Goal: Information Seeking & Learning: Learn about a topic

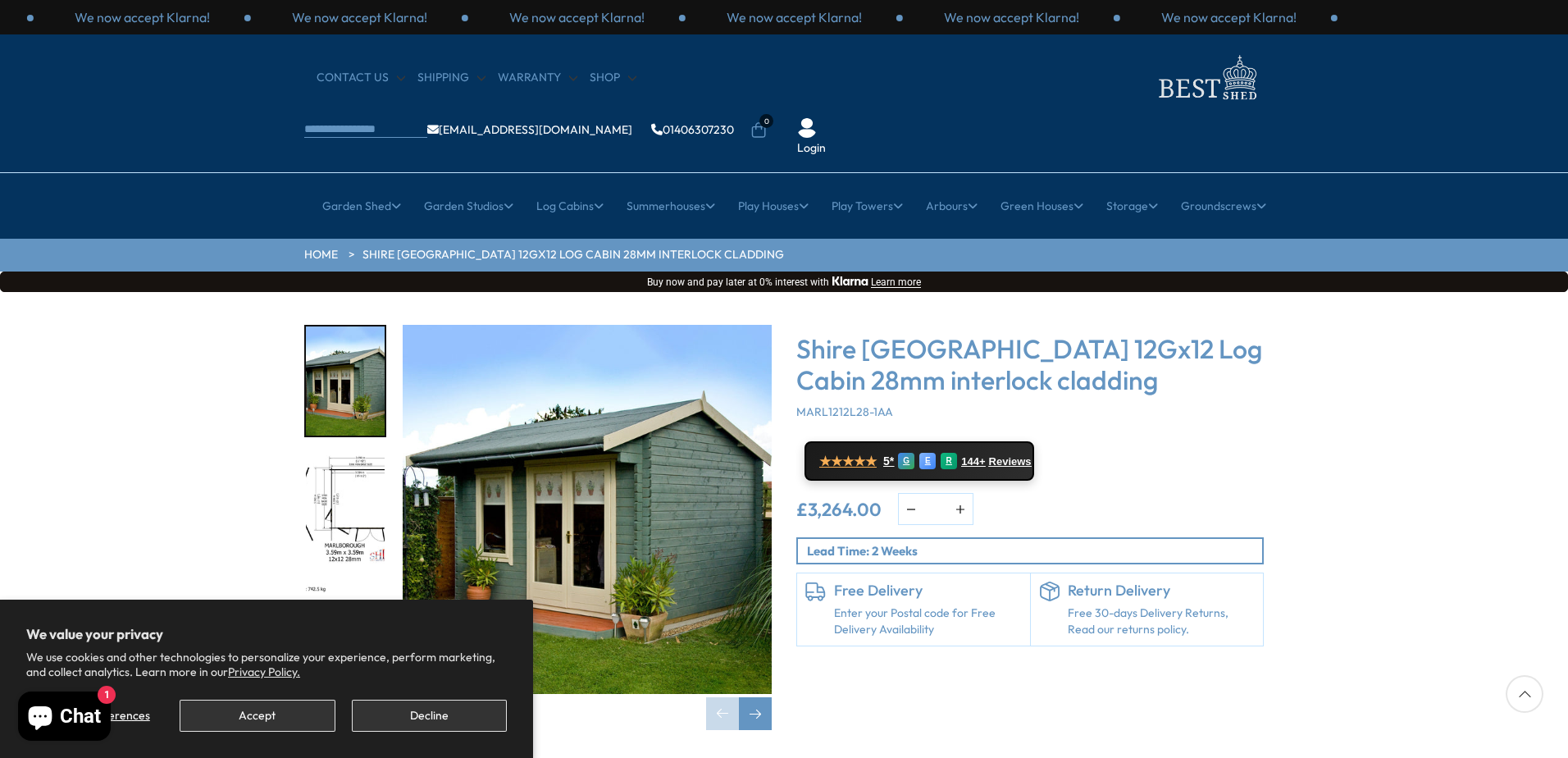
click at [963, 493] on button "button" at bounding box center [960, 508] width 24 height 30
click at [913, 493] on button "button" at bounding box center [910, 508] width 24 height 30
type input "*"
click at [698, 457] on img "1 / 18" at bounding box center [587, 509] width 369 height 369
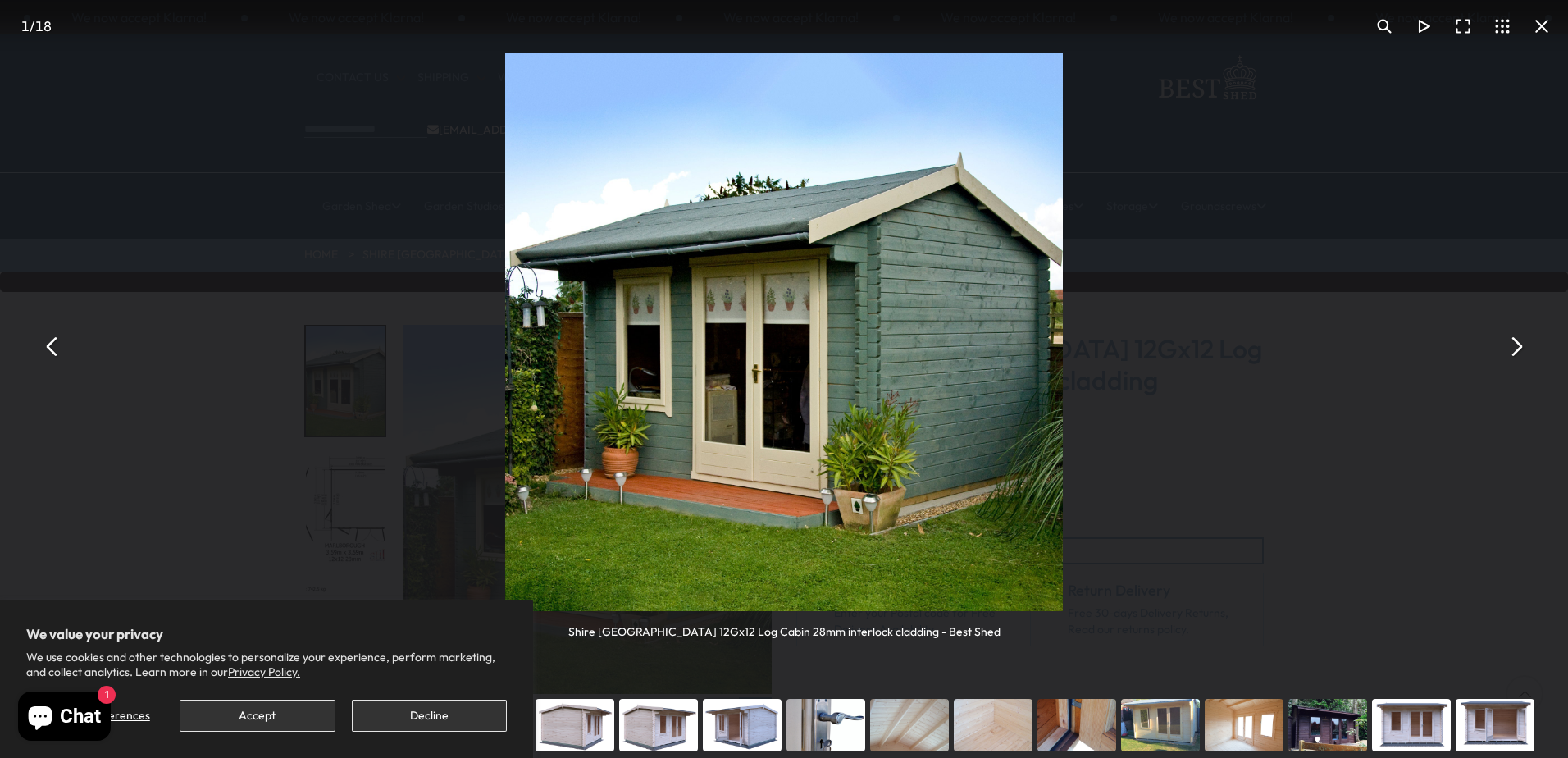
click at [1513, 344] on button "You can close this modal content with the ESC key" at bounding box center [1515, 346] width 40 height 40
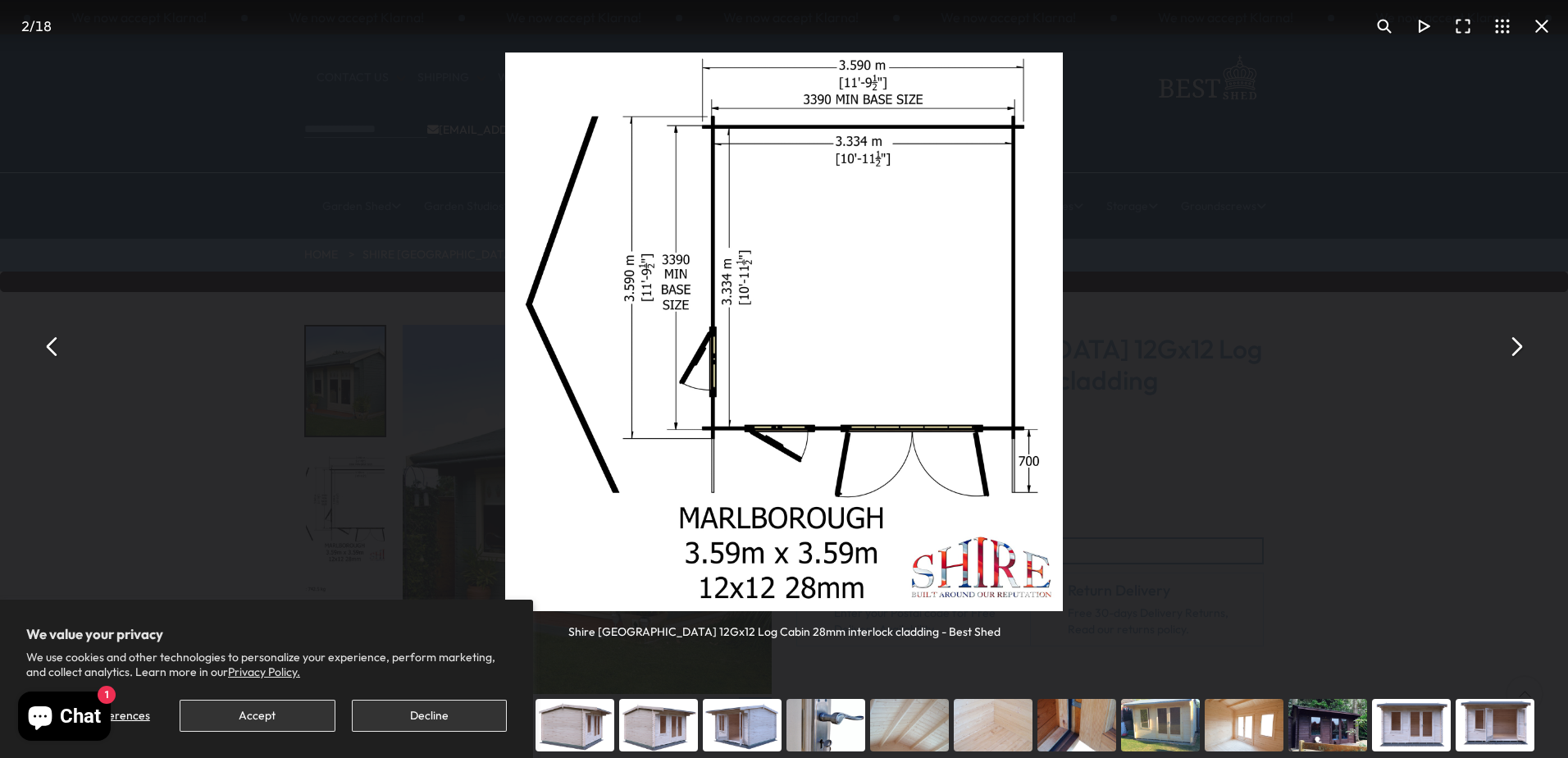
click at [1513, 344] on button "You can close this modal content with the ESC key" at bounding box center [1515, 346] width 40 height 40
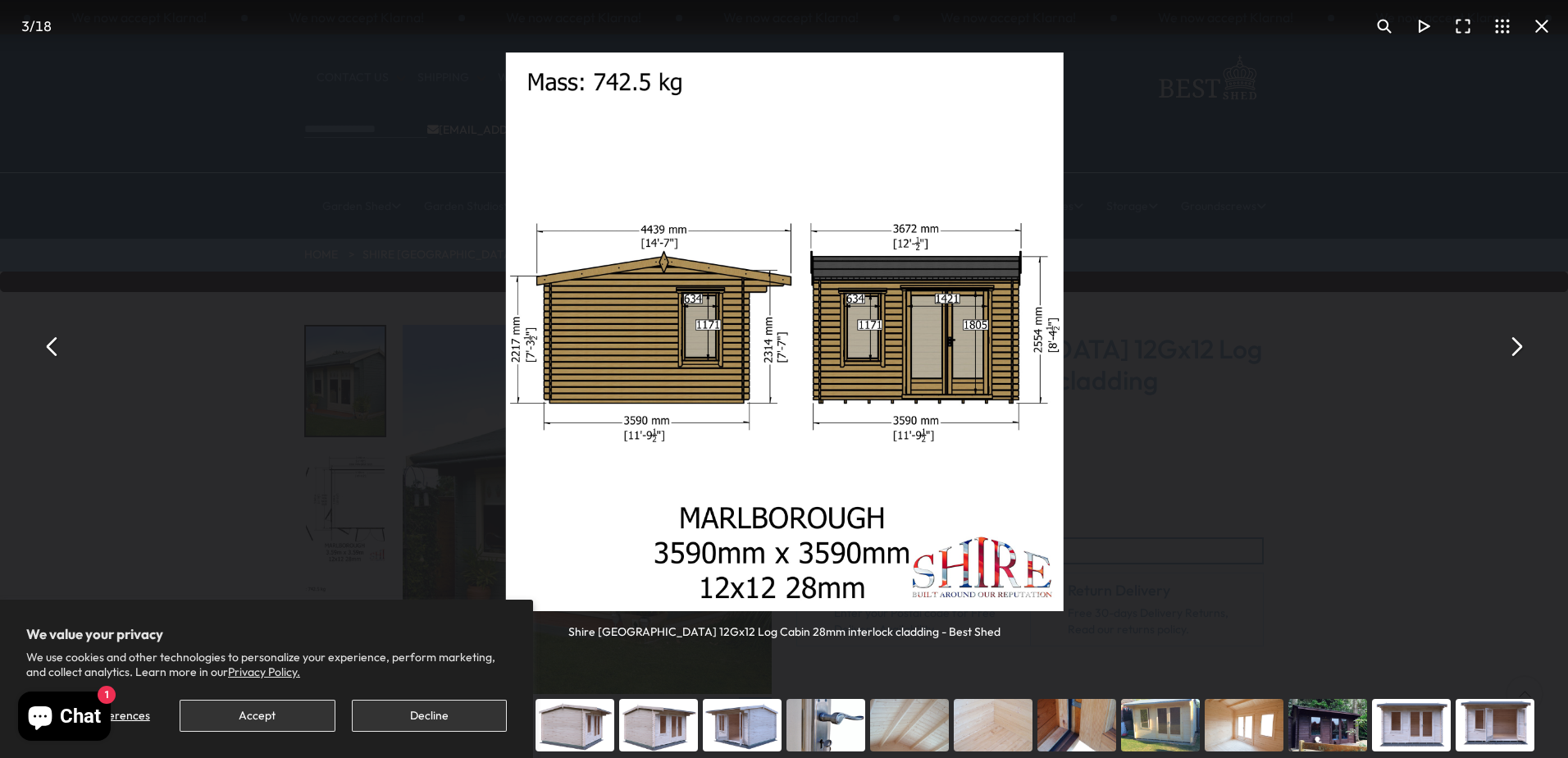
click at [1513, 344] on button "You can close this modal content with the ESC key" at bounding box center [1515, 346] width 40 height 40
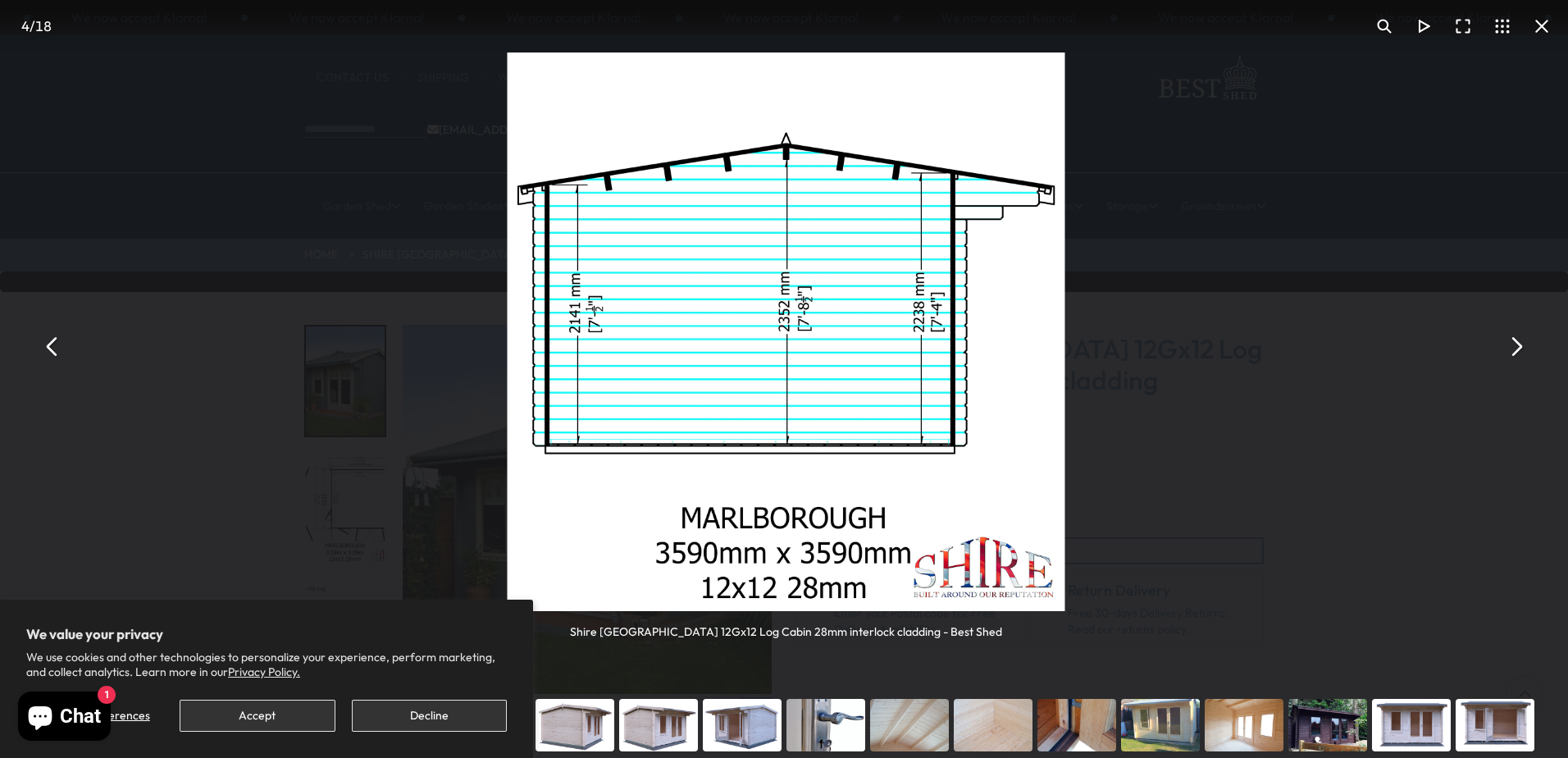
click at [1513, 344] on button "You can close this modal content with the ESC key" at bounding box center [1515, 346] width 40 height 40
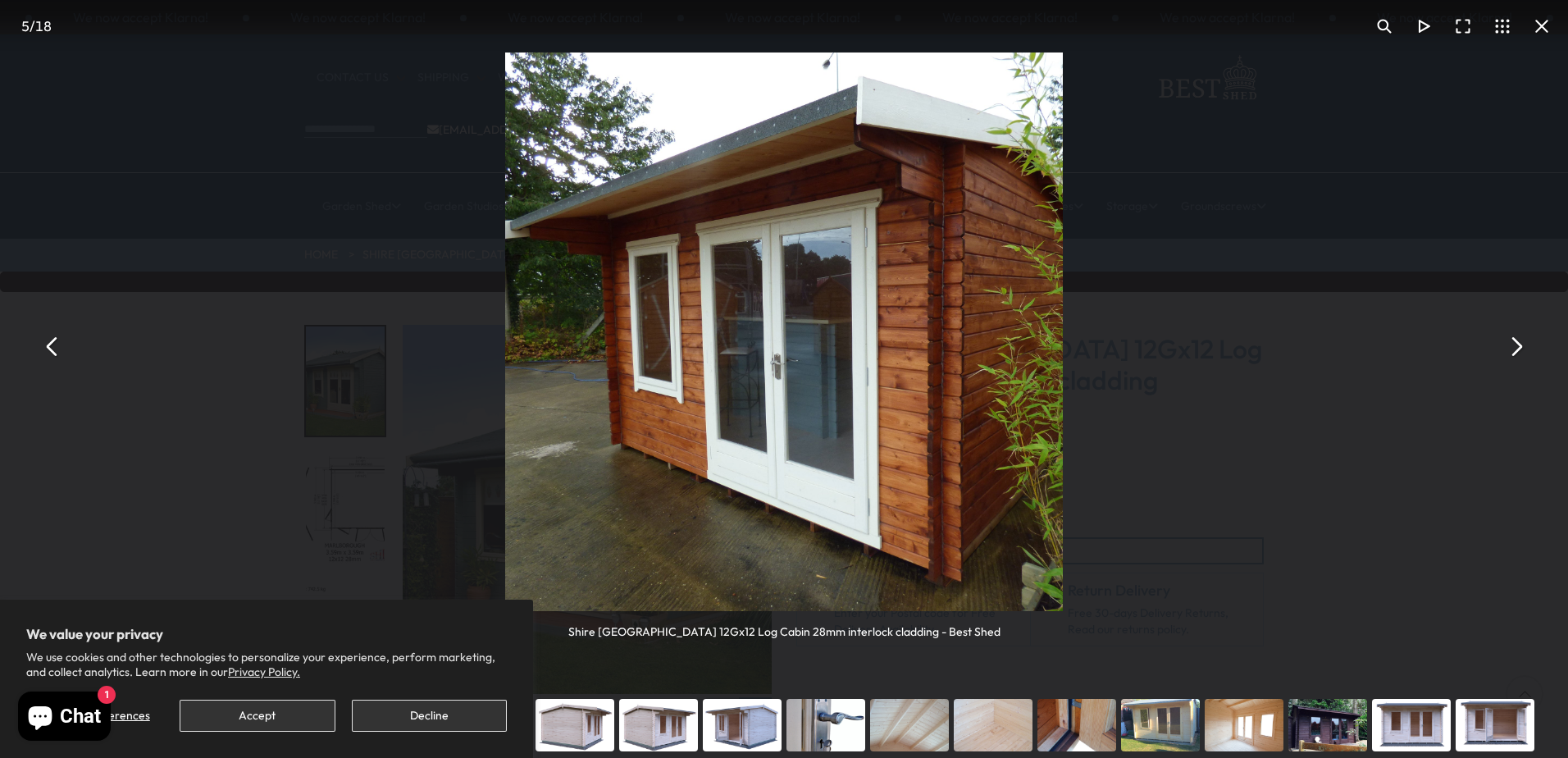
click at [1513, 344] on button "You can close this modal content with the ESC key" at bounding box center [1515, 346] width 40 height 40
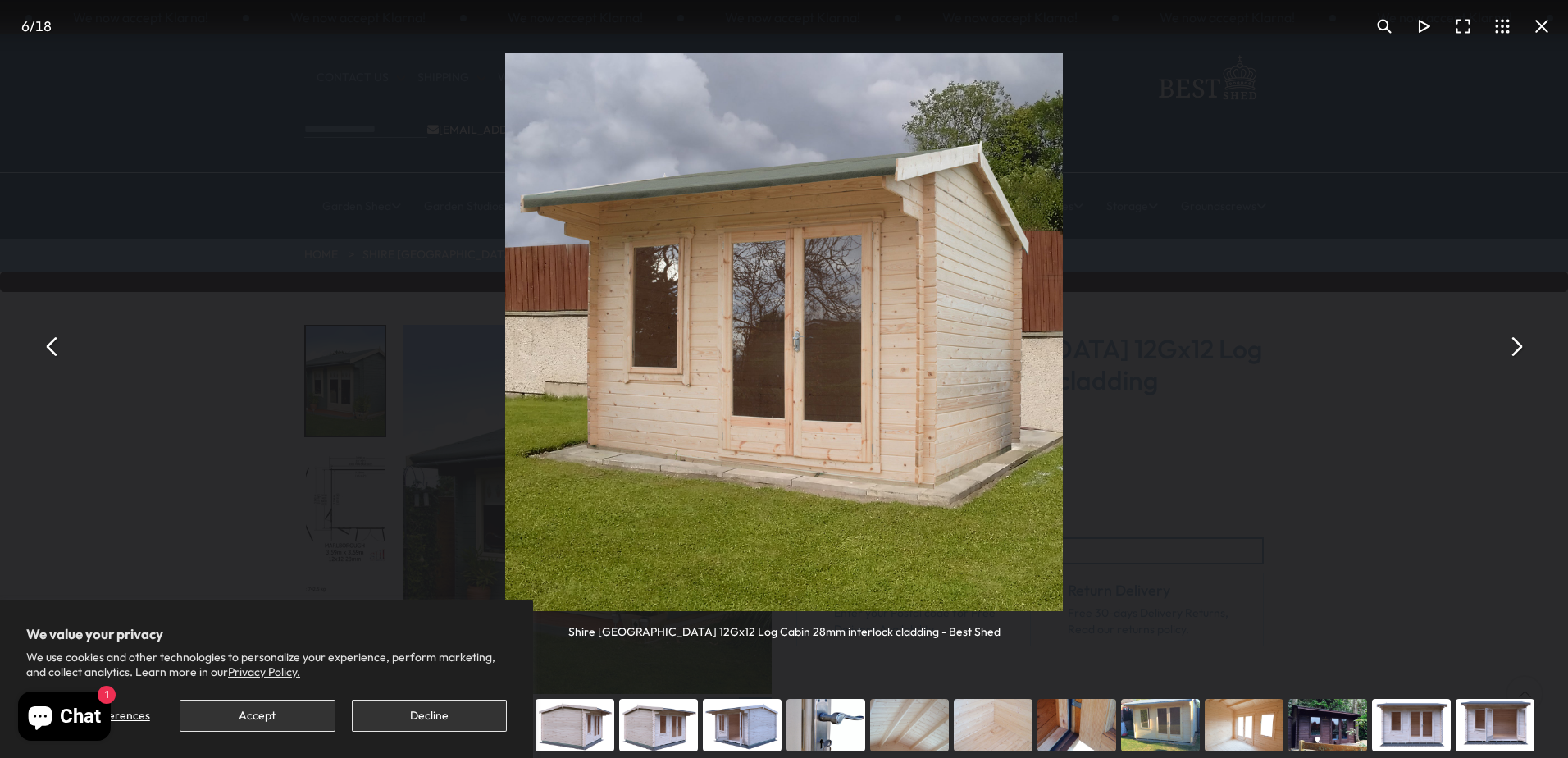
click at [1513, 344] on button "You can close this modal content with the ESC key" at bounding box center [1515, 346] width 40 height 40
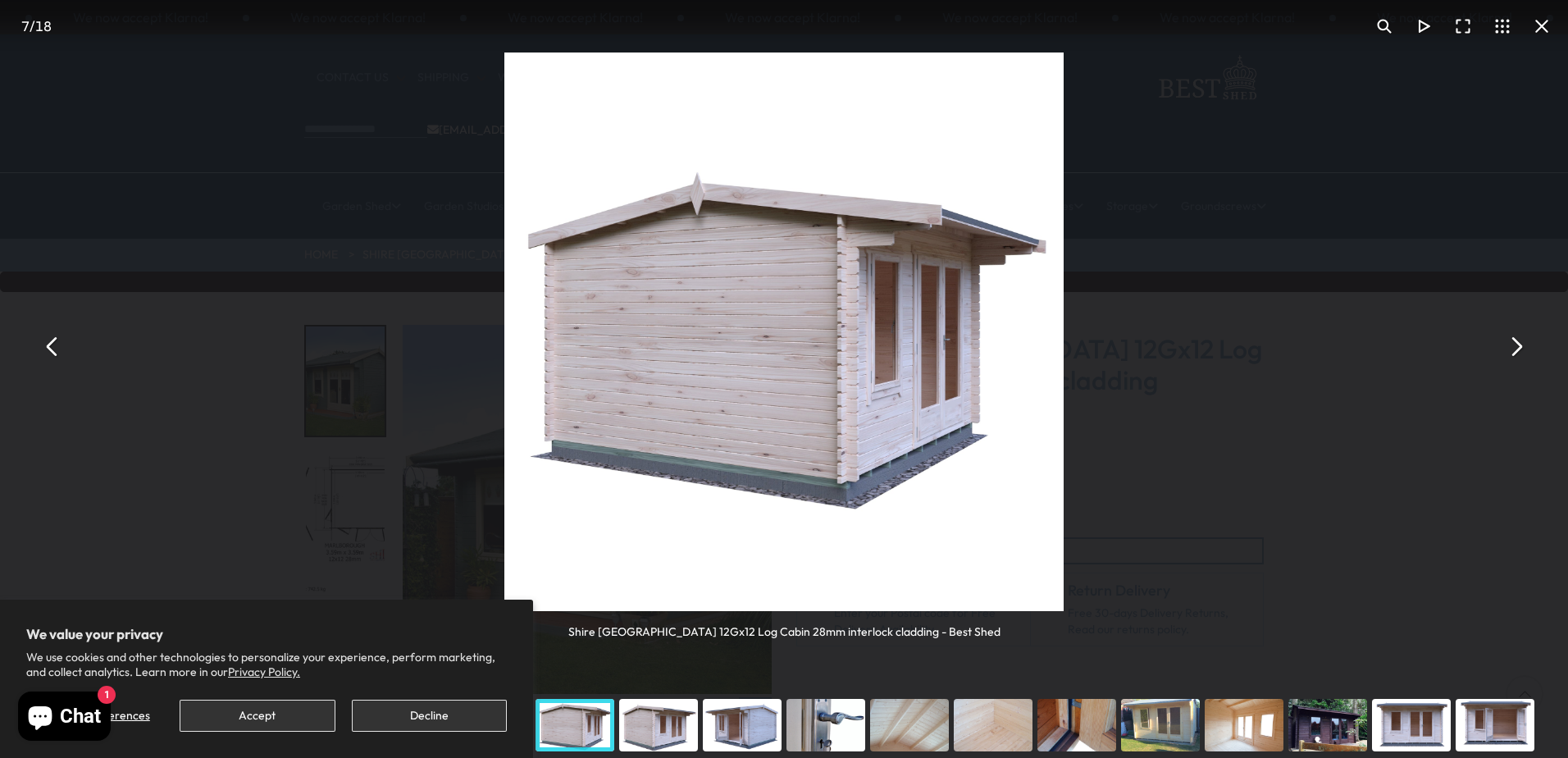
click at [1513, 344] on button "You can close this modal content with the ESC key" at bounding box center [1515, 346] width 40 height 40
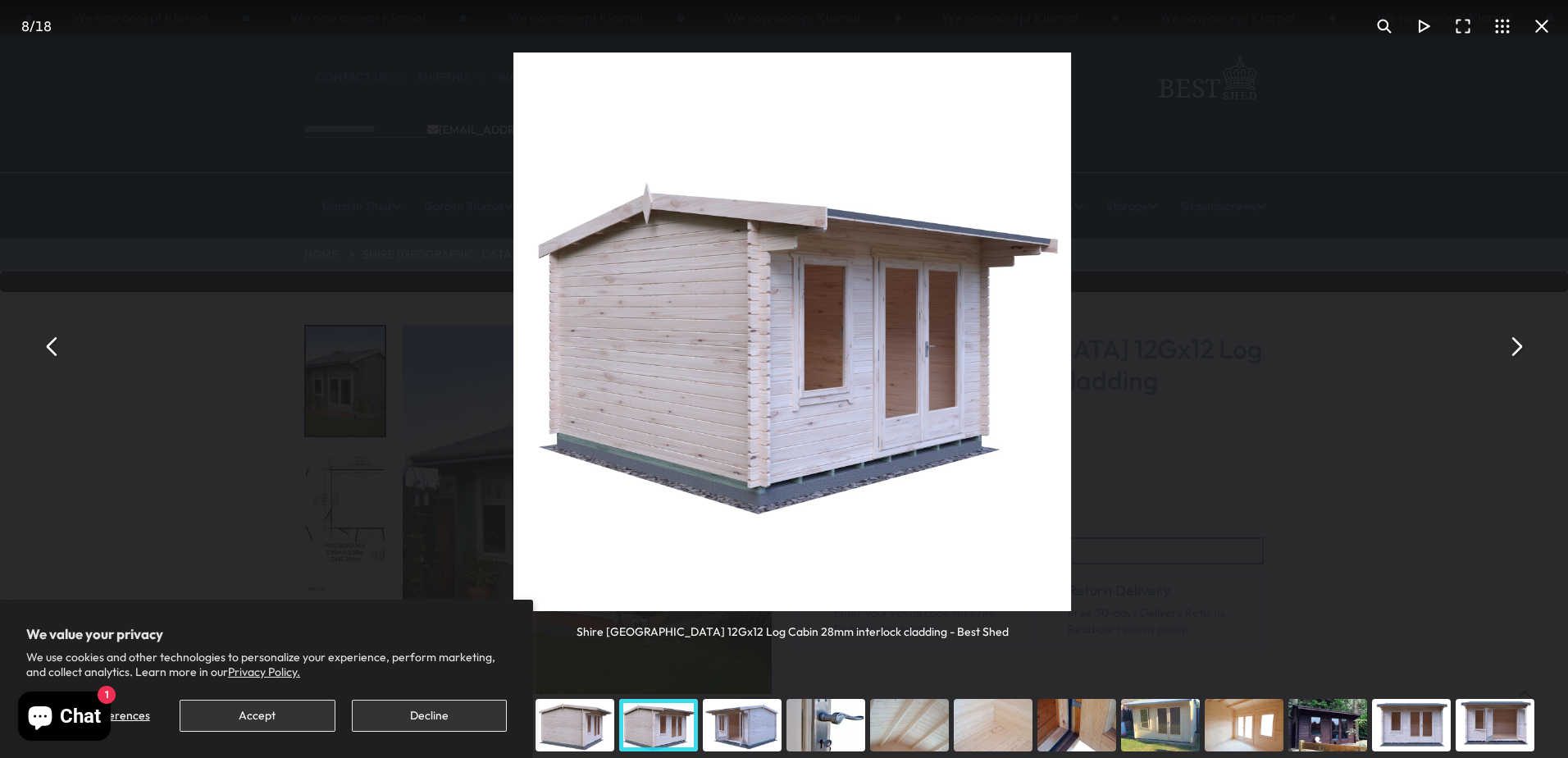
click at [1513, 344] on button "You can close this modal content with the ESC key" at bounding box center [1515, 346] width 40 height 40
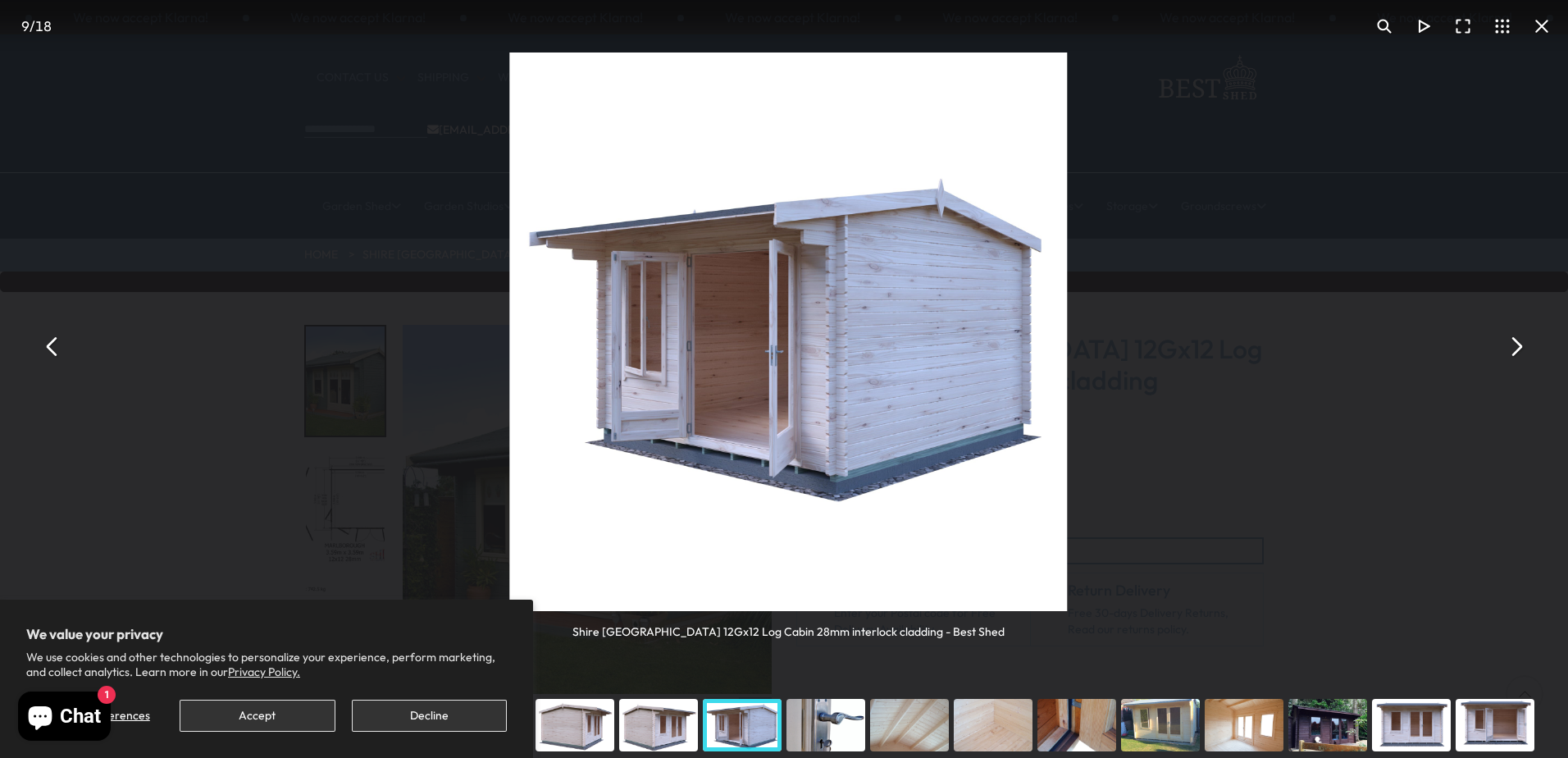
click at [1513, 344] on button "You can close this modal content with the ESC key" at bounding box center [1515, 346] width 40 height 40
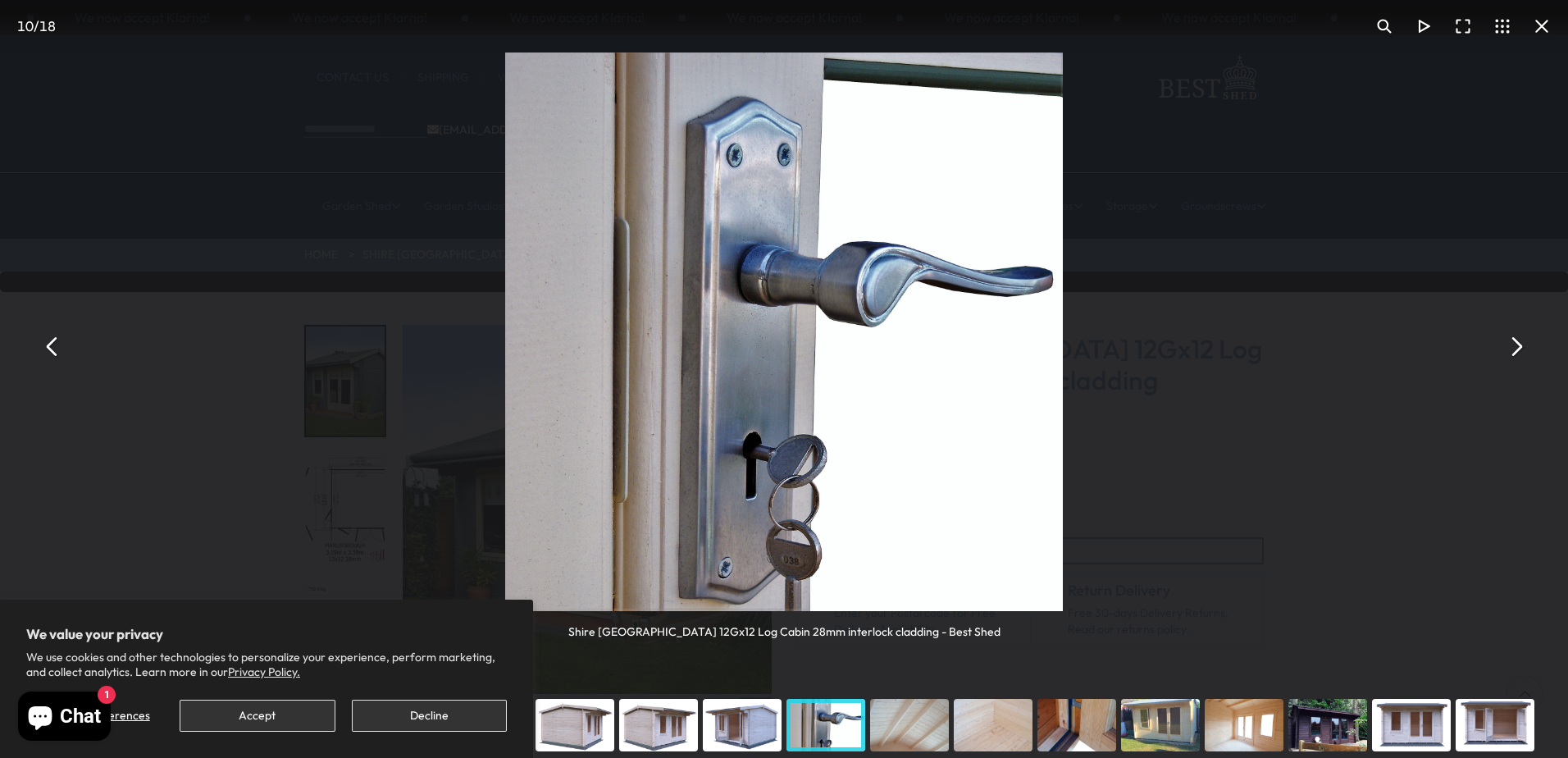
click at [1513, 344] on button "You can close this modal content with the ESC key" at bounding box center [1515, 346] width 40 height 40
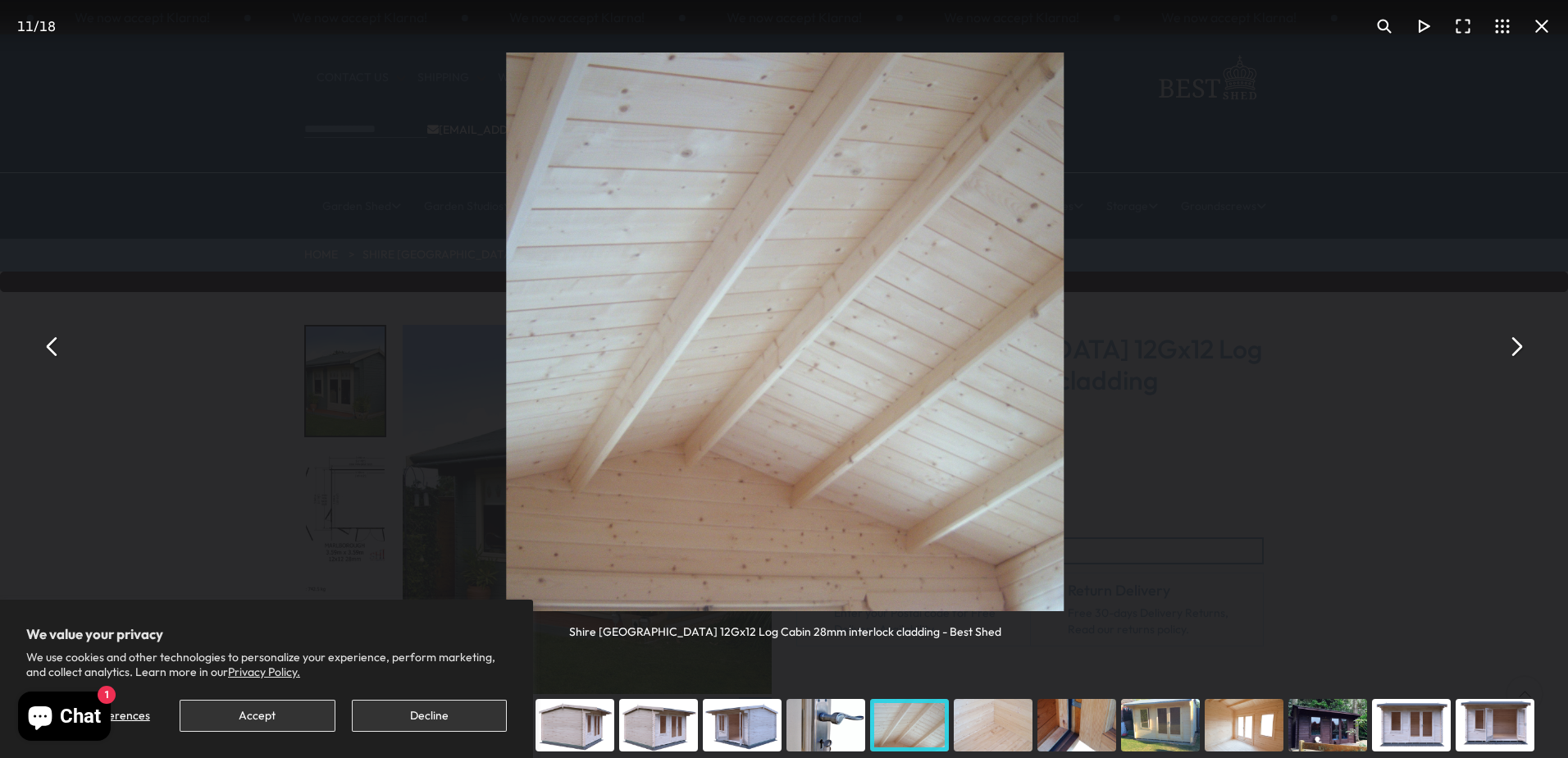
click at [1513, 344] on button "You can close this modal content with the ESC key" at bounding box center [1515, 346] width 40 height 40
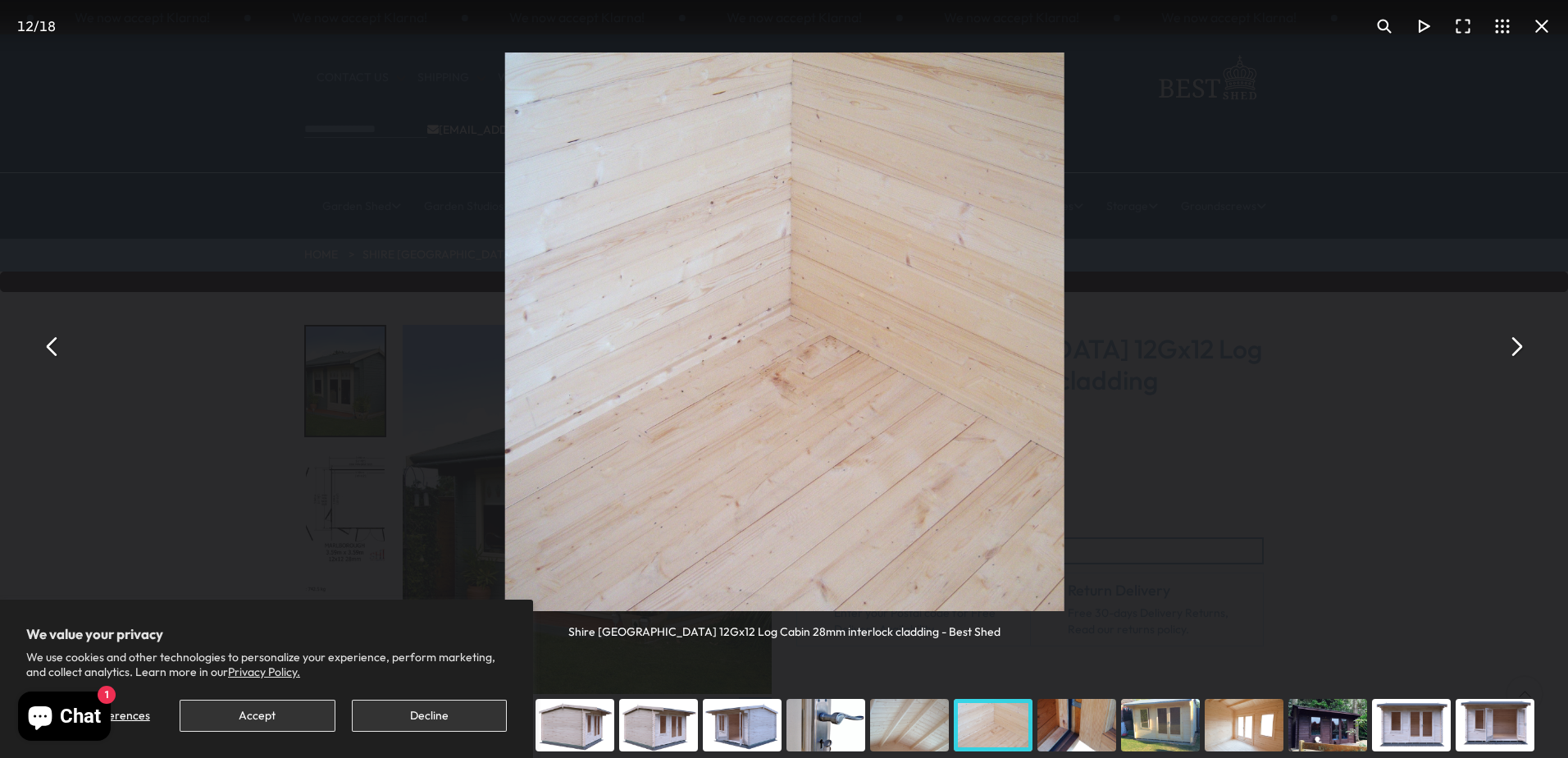
click at [1513, 344] on button "You can close this modal content with the ESC key" at bounding box center [1515, 346] width 40 height 40
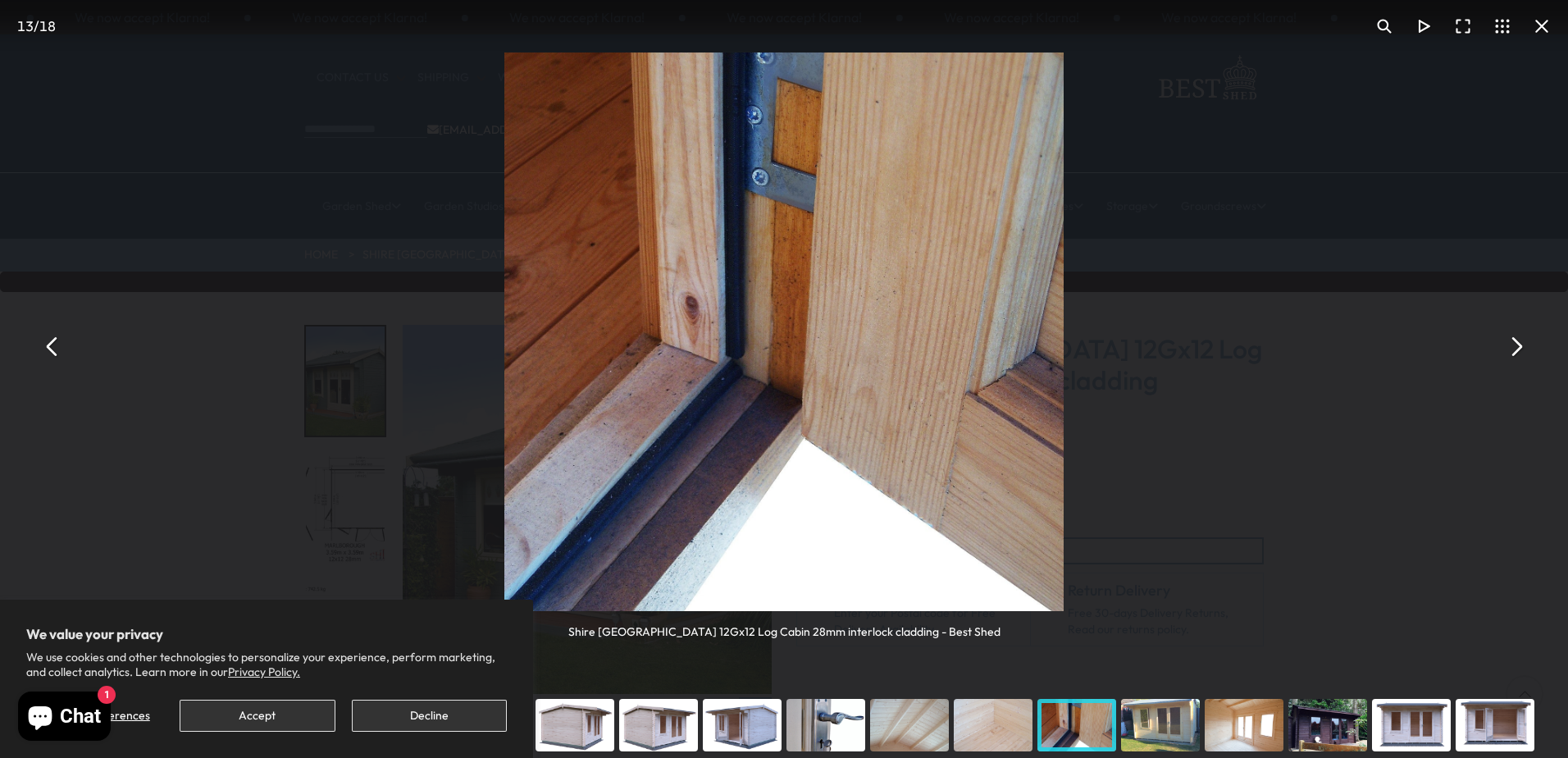
click at [1513, 344] on button "You can close this modal content with the ESC key" at bounding box center [1515, 346] width 40 height 40
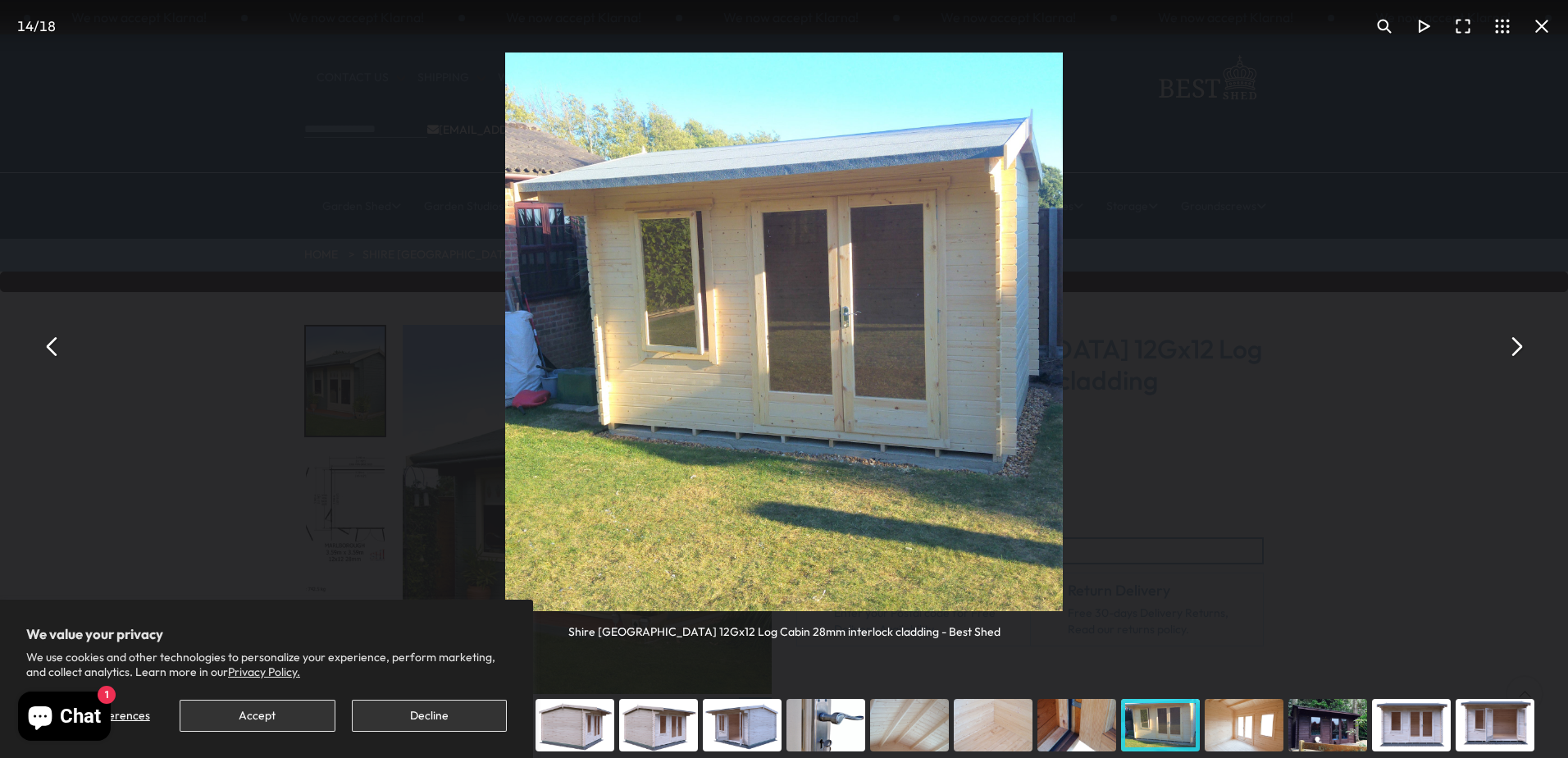
click at [1513, 344] on button "You can close this modal content with the ESC key" at bounding box center [1515, 346] width 40 height 40
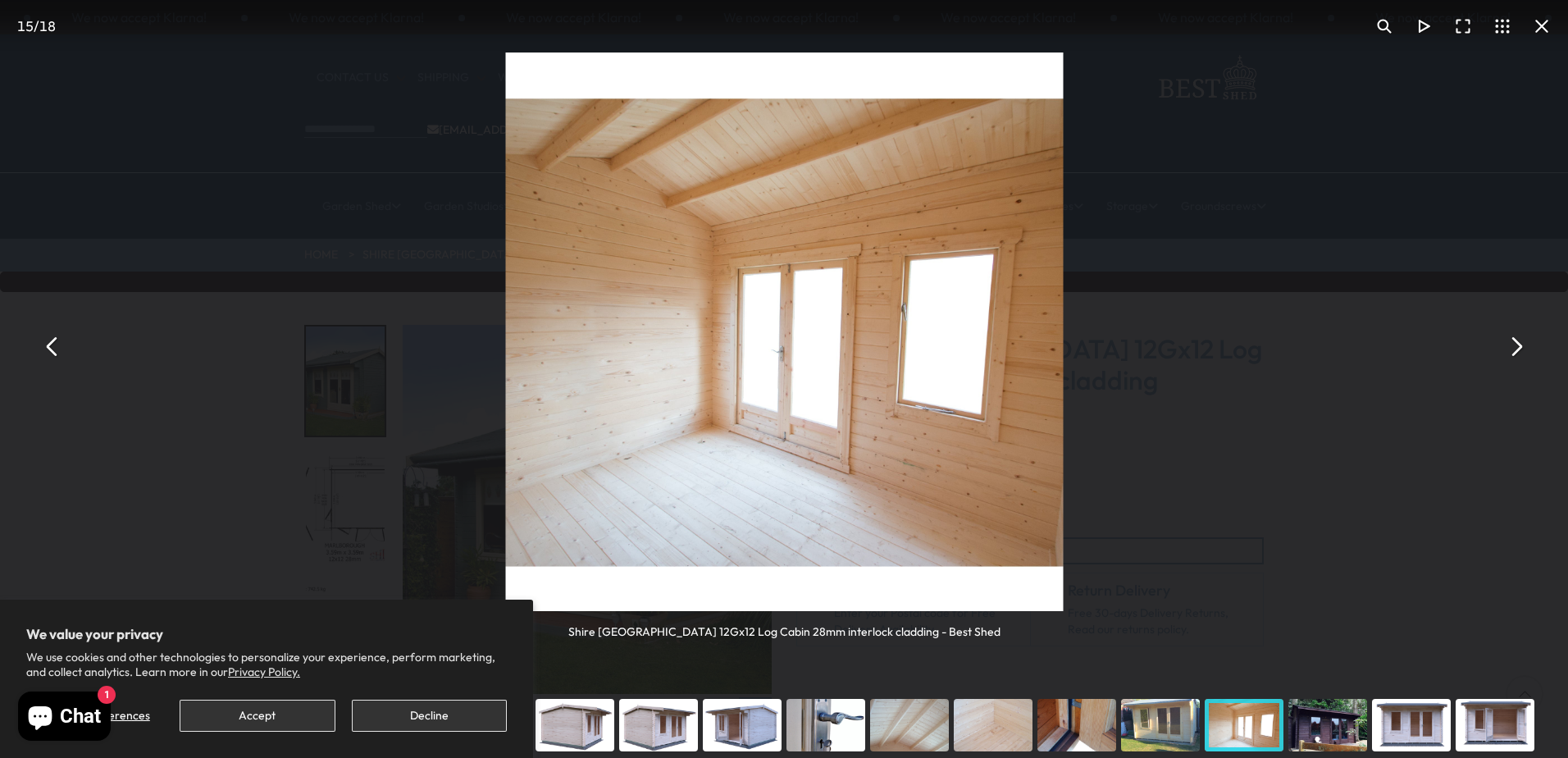
click at [1513, 344] on button "You can close this modal content with the ESC key" at bounding box center [1515, 346] width 40 height 40
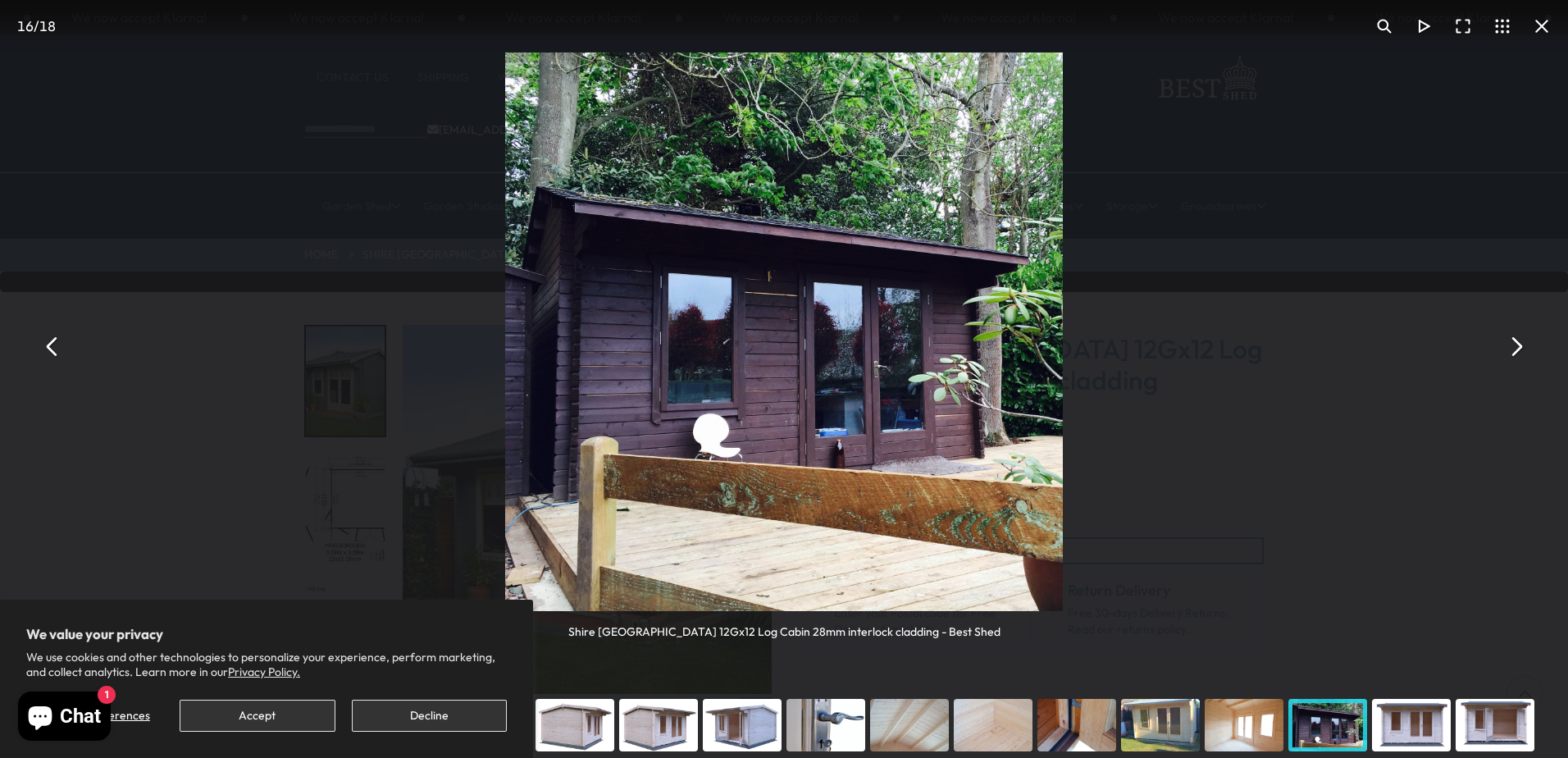
click at [1513, 344] on button "You can close this modal content with the ESC key" at bounding box center [1515, 346] width 40 height 40
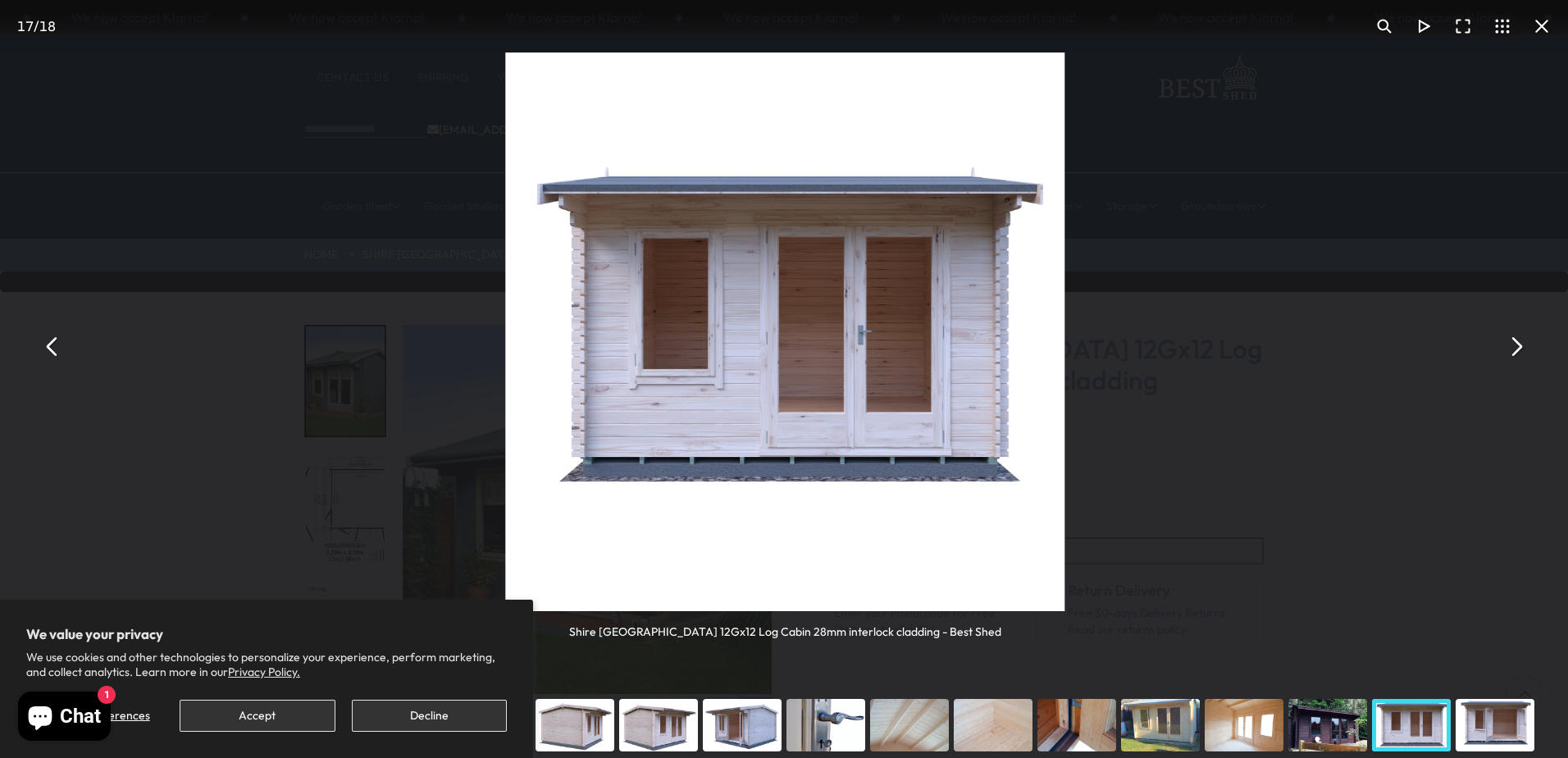
click at [1513, 344] on button "You can close this modal content with the ESC key" at bounding box center [1515, 346] width 40 height 40
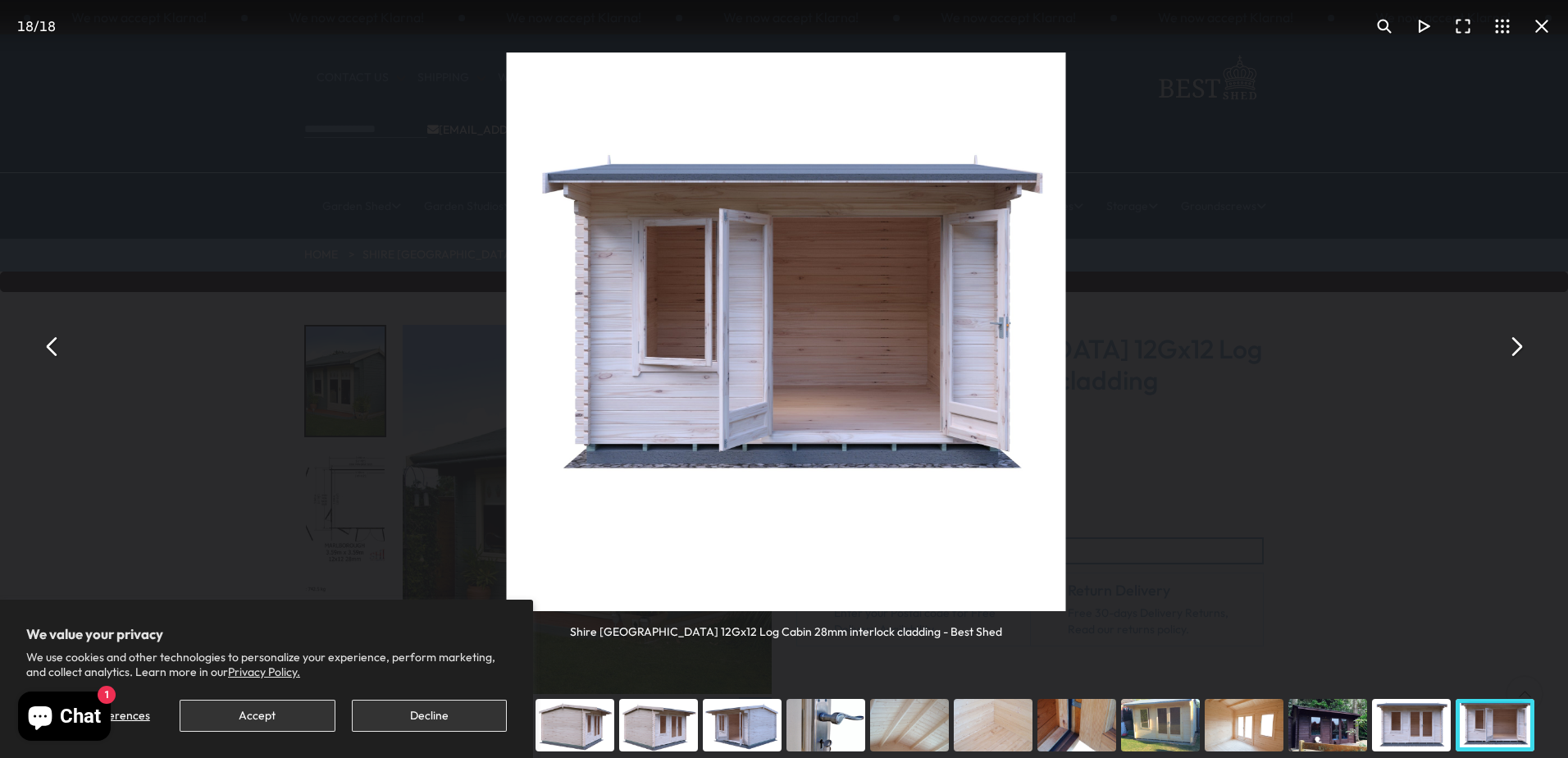
click at [1513, 344] on button "You can close this modal content with the ESC key" at bounding box center [1515, 346] width 40 height 40
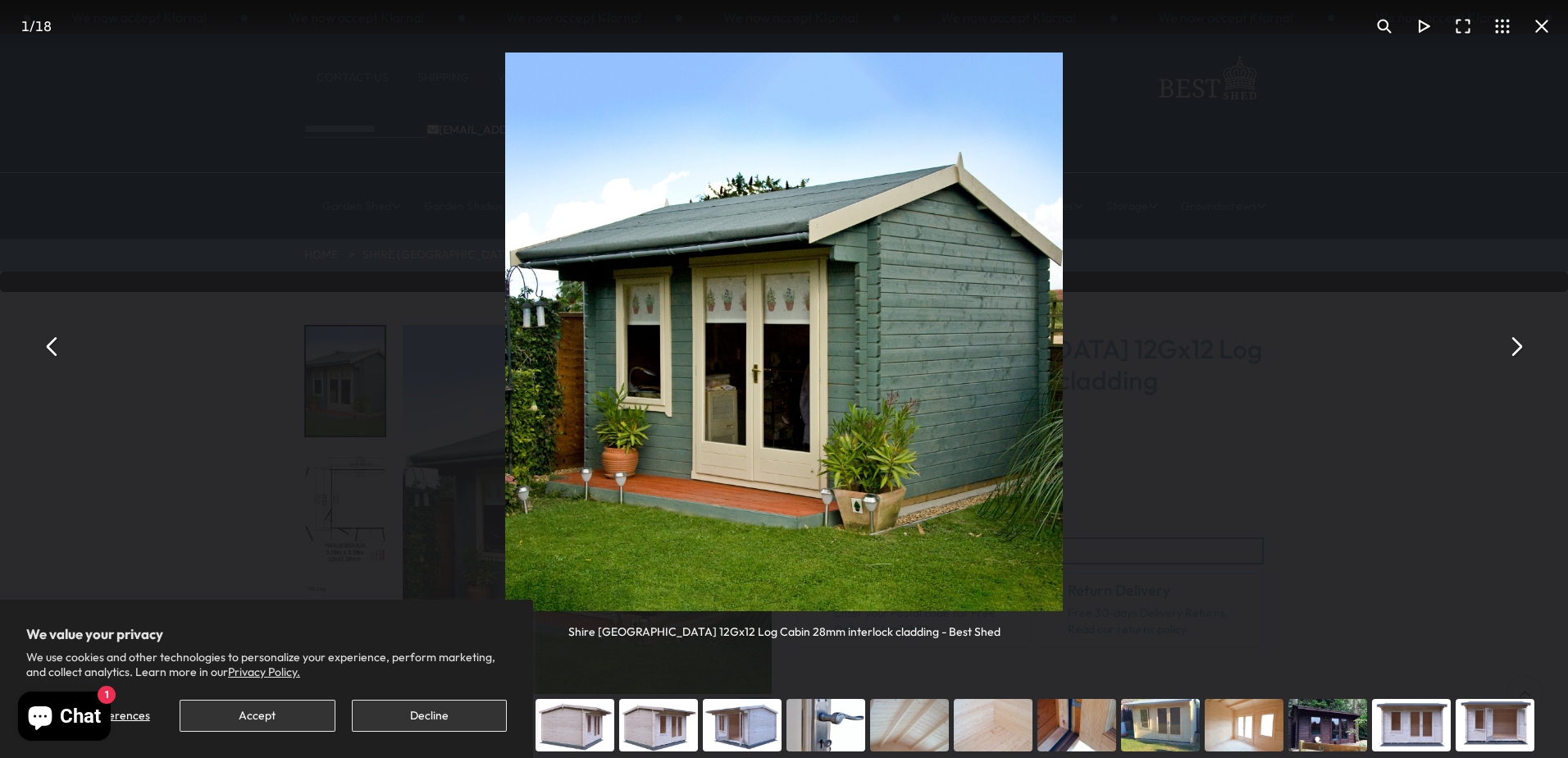
click at [1519, 344] on button "You can close this modal content with the ESC key" at bounding box center [1515, 346] width 40 height 40
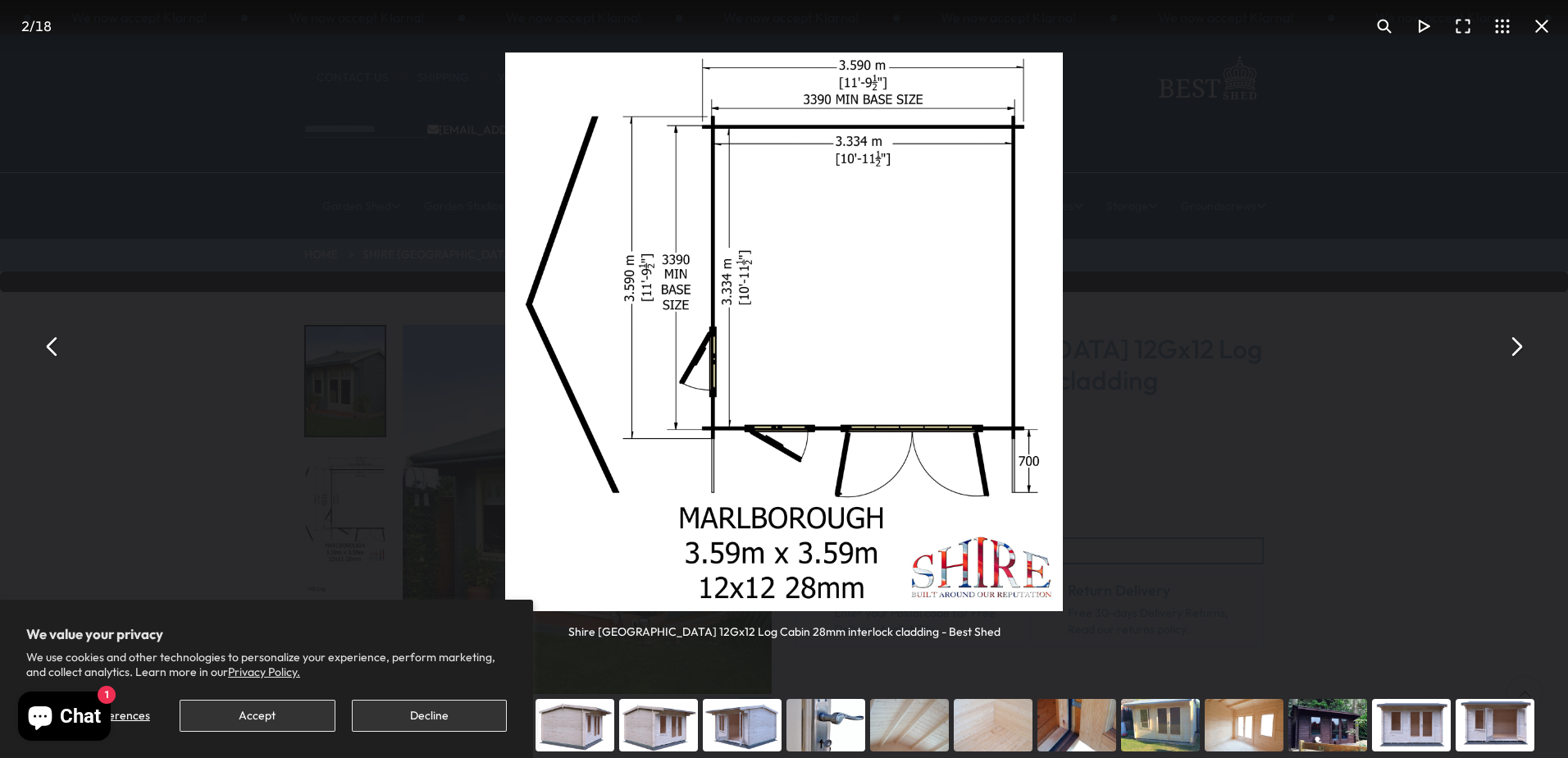
click at [1519, 344] on button "You can close this modal content with the ESC key" at bounding box center [1515, 346] width 40 height 40
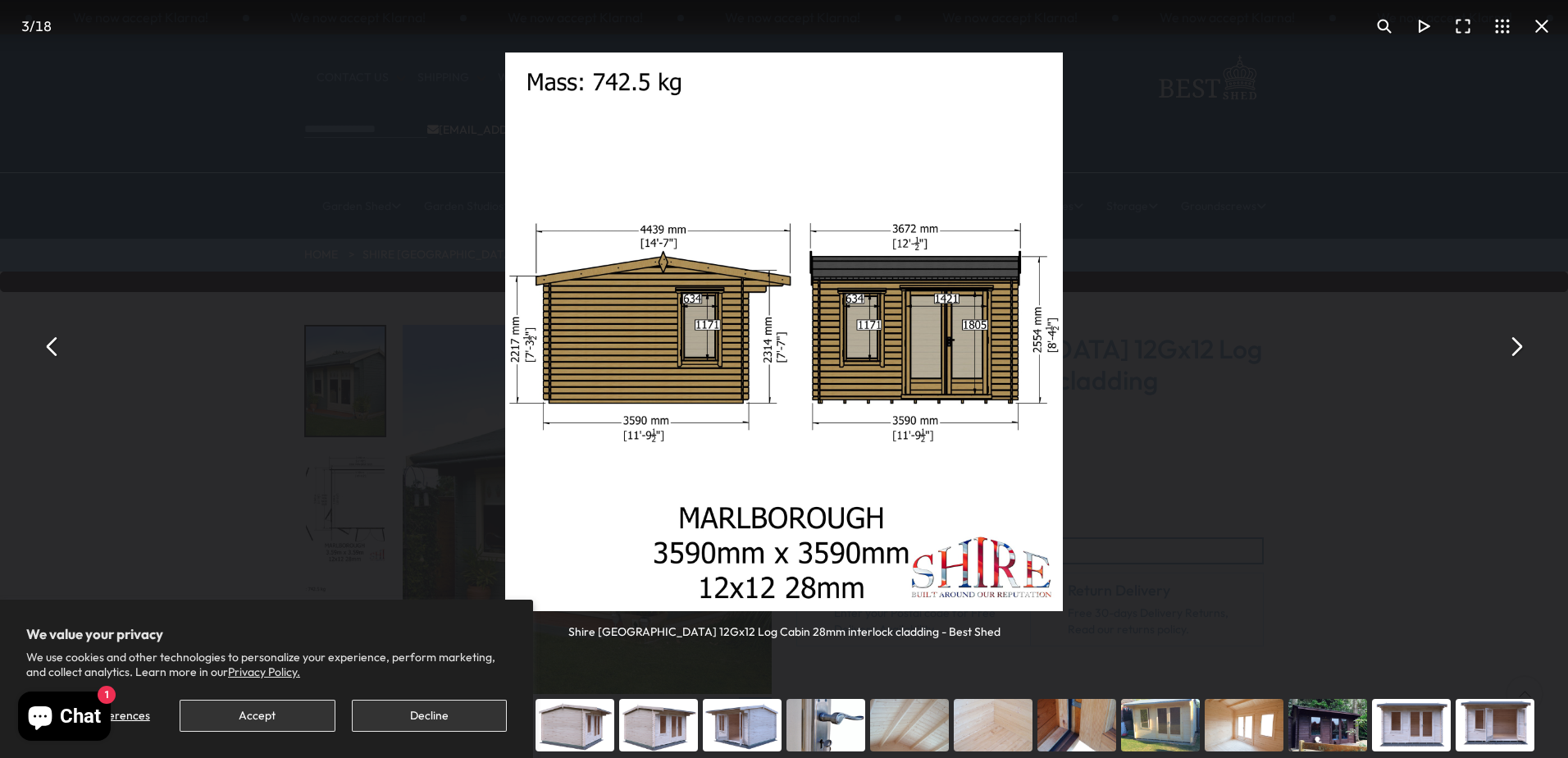
click at [1519, 344] on button "You can close this modal content with the ESC key" at bounding box center [1515, 346] width 40 height 40
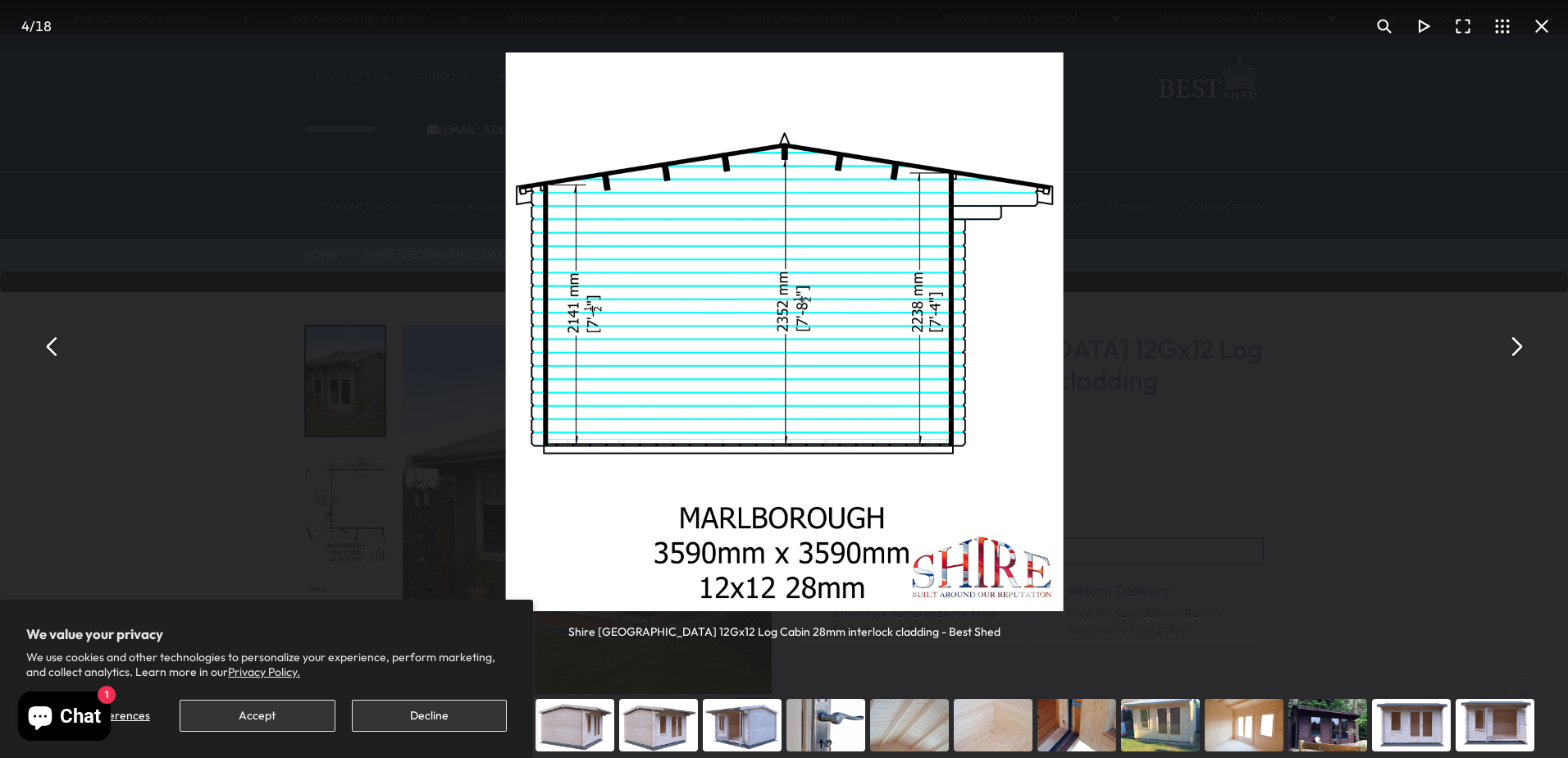
click at [1519, 344] on button "You can close this modal content with the ESC key" at bounding box center [1515, 346] width 40 height 40
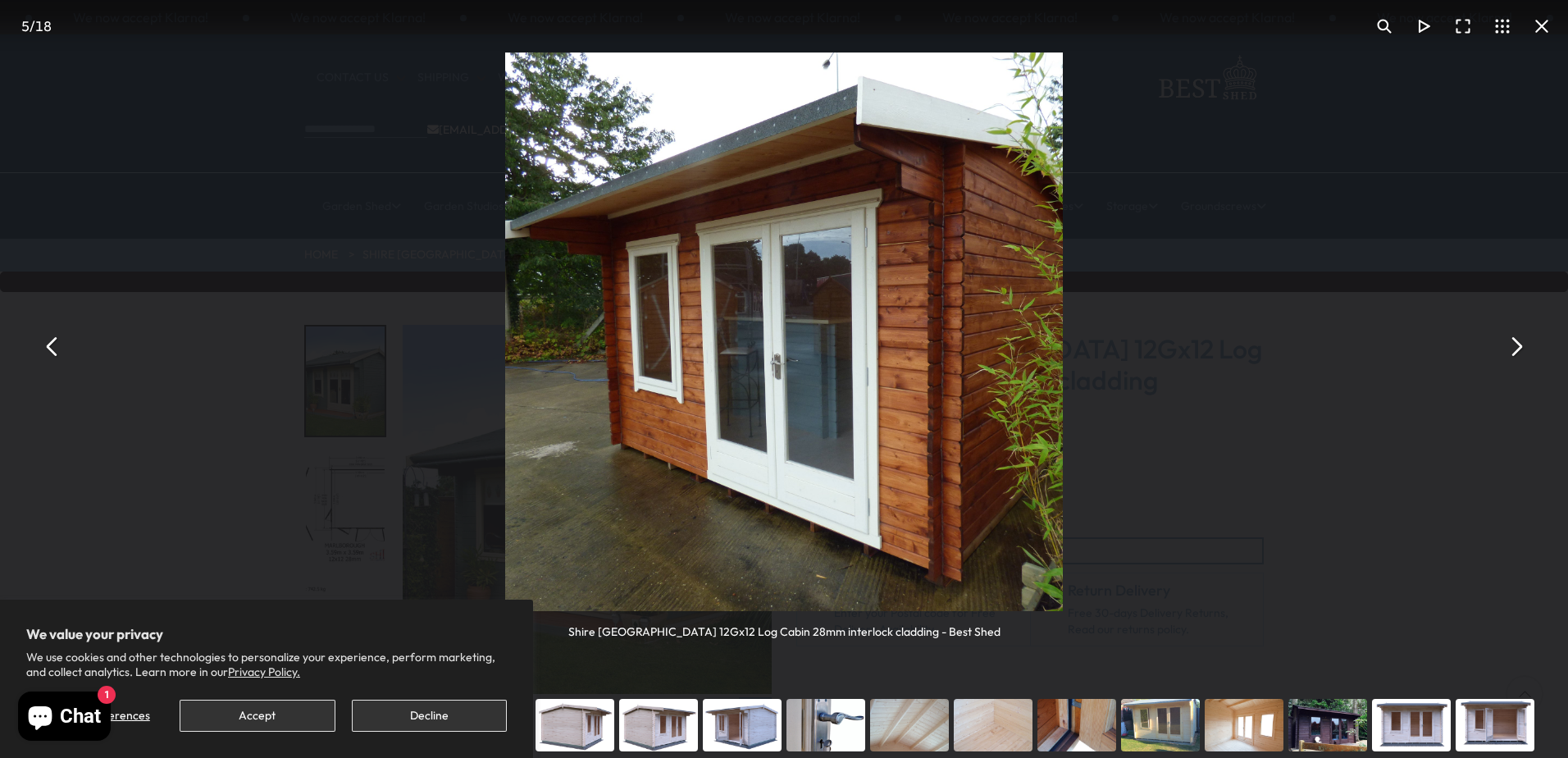
click at [1519, 344] on button "You can close this modal content with the ESC key" at bounding box center [1515, 346] width 40 height 40
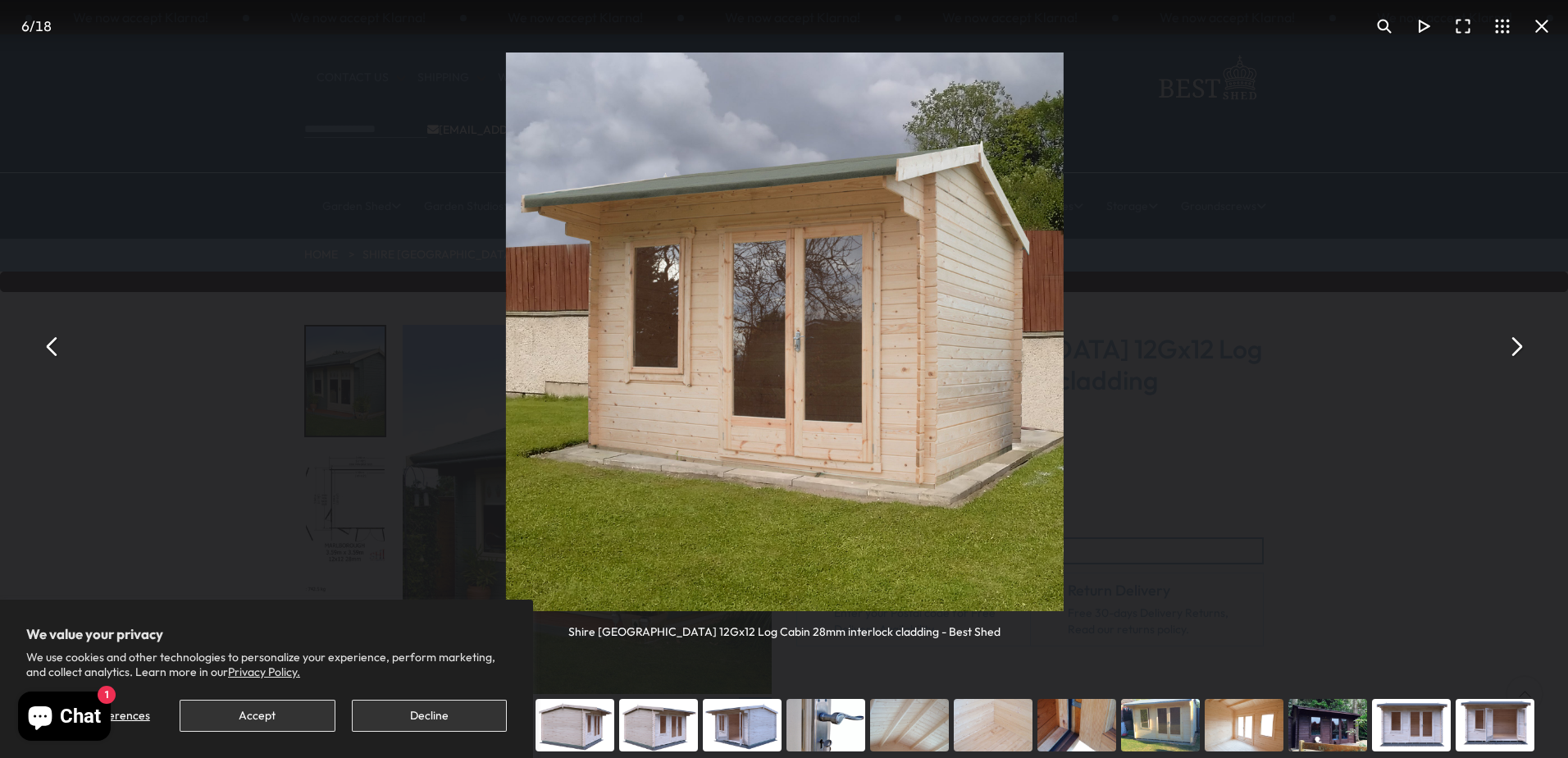
click at [1519, 343] on button "You can close this modal content with the ESC key" at bounding box center [1515, 346] width 40 height 40
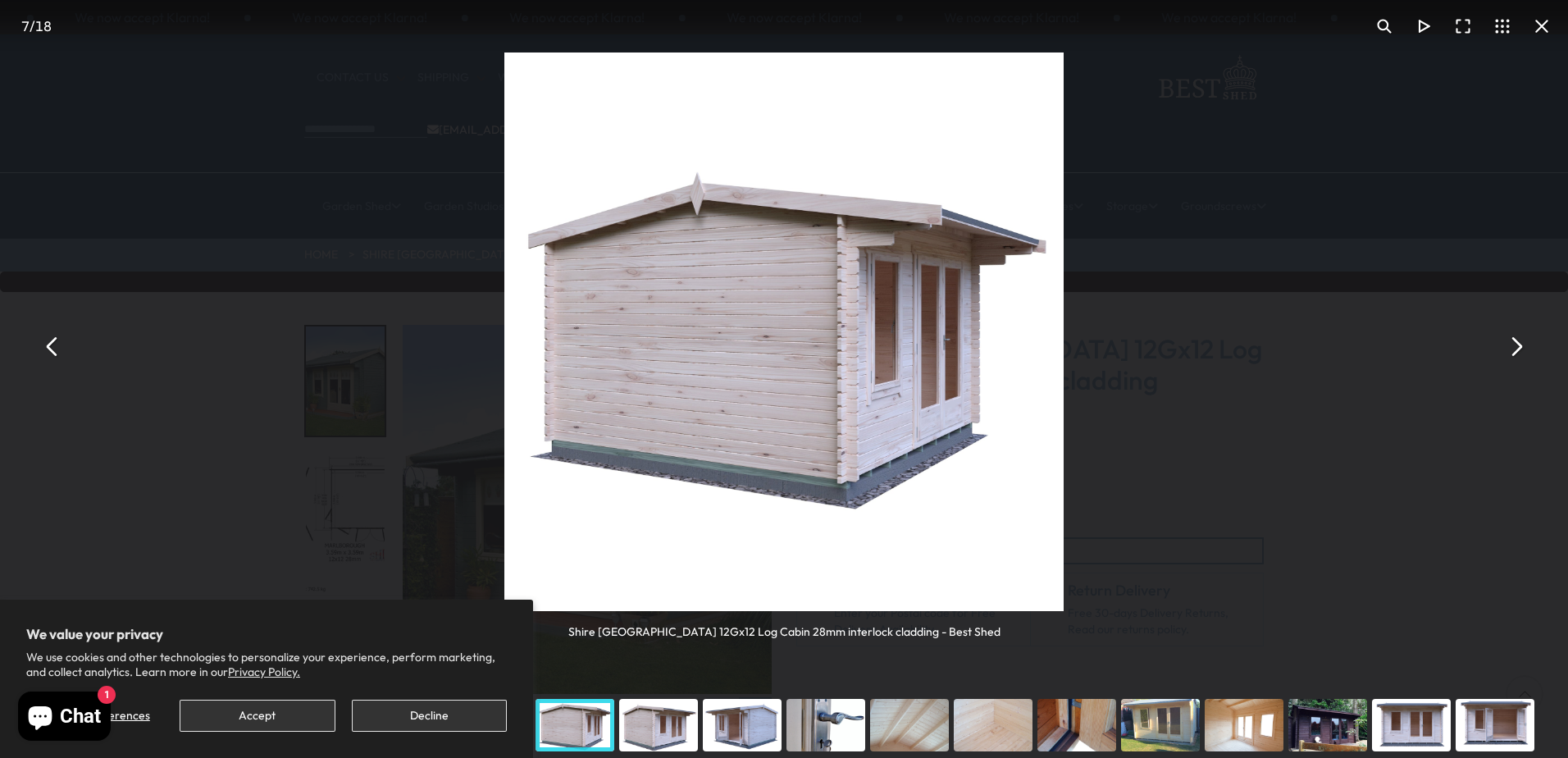
click at [1519, 343] on button "You can close this modal content with the ESC key" at bounding box center [1515, 346] width 40 height 40
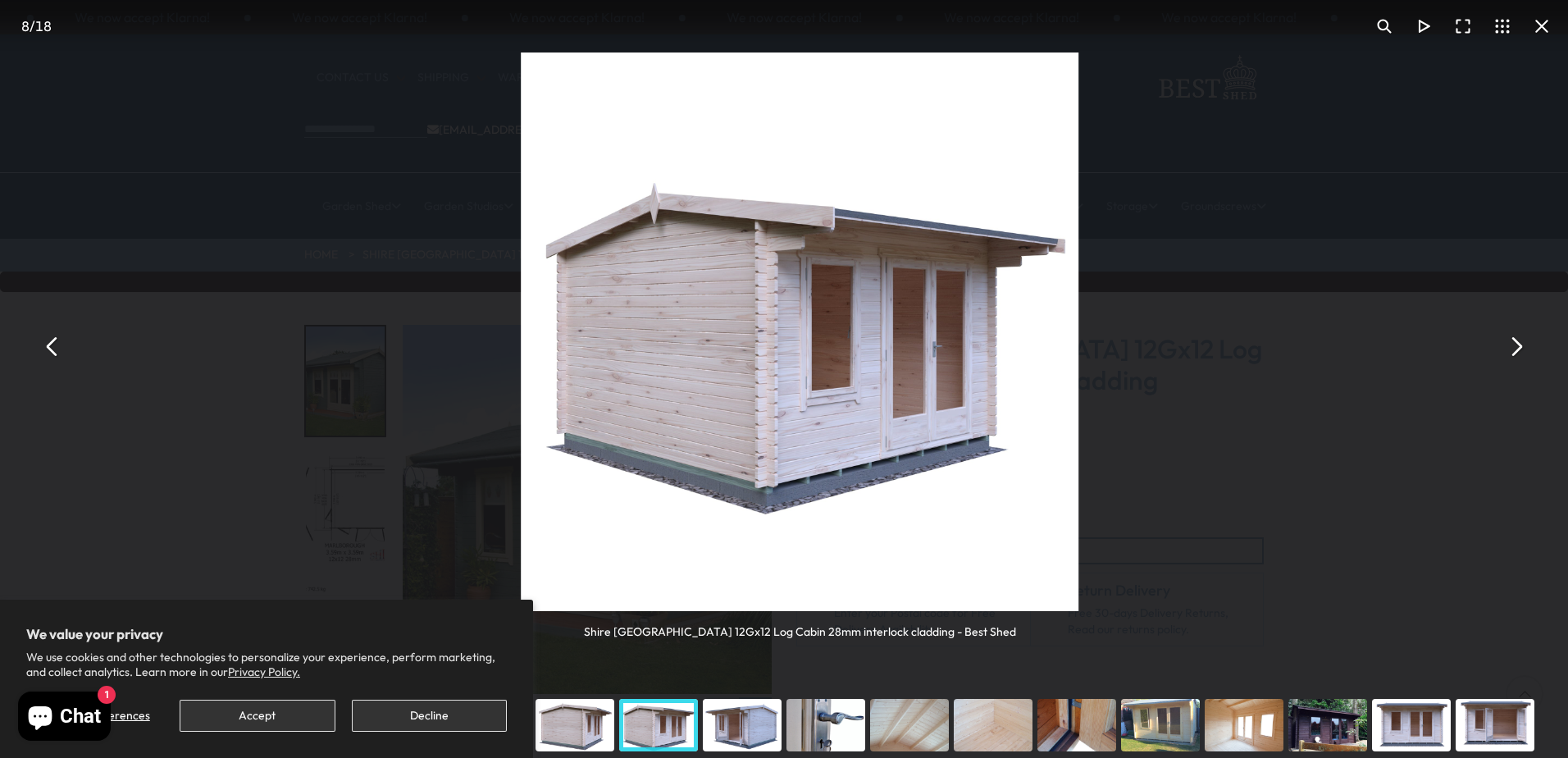
click at [1519, 343] on button "You can close this modal content with the ESC key" at bounding box center [1515, 346] width 40 height 40
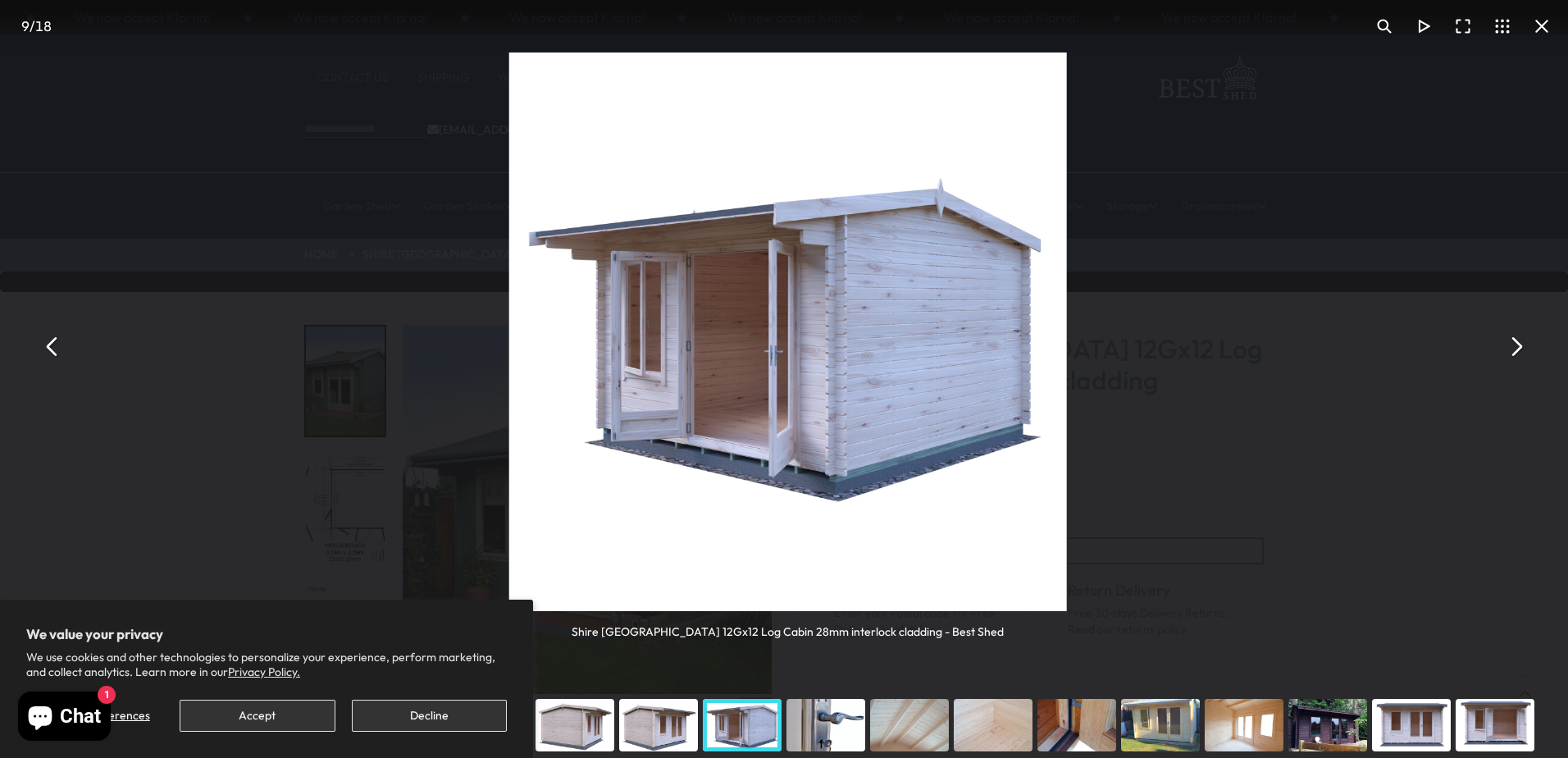
click at [1519, 343] on button "You can close this modal content with the ESC key" at bounding box center [1515, 346] width 40 height 40
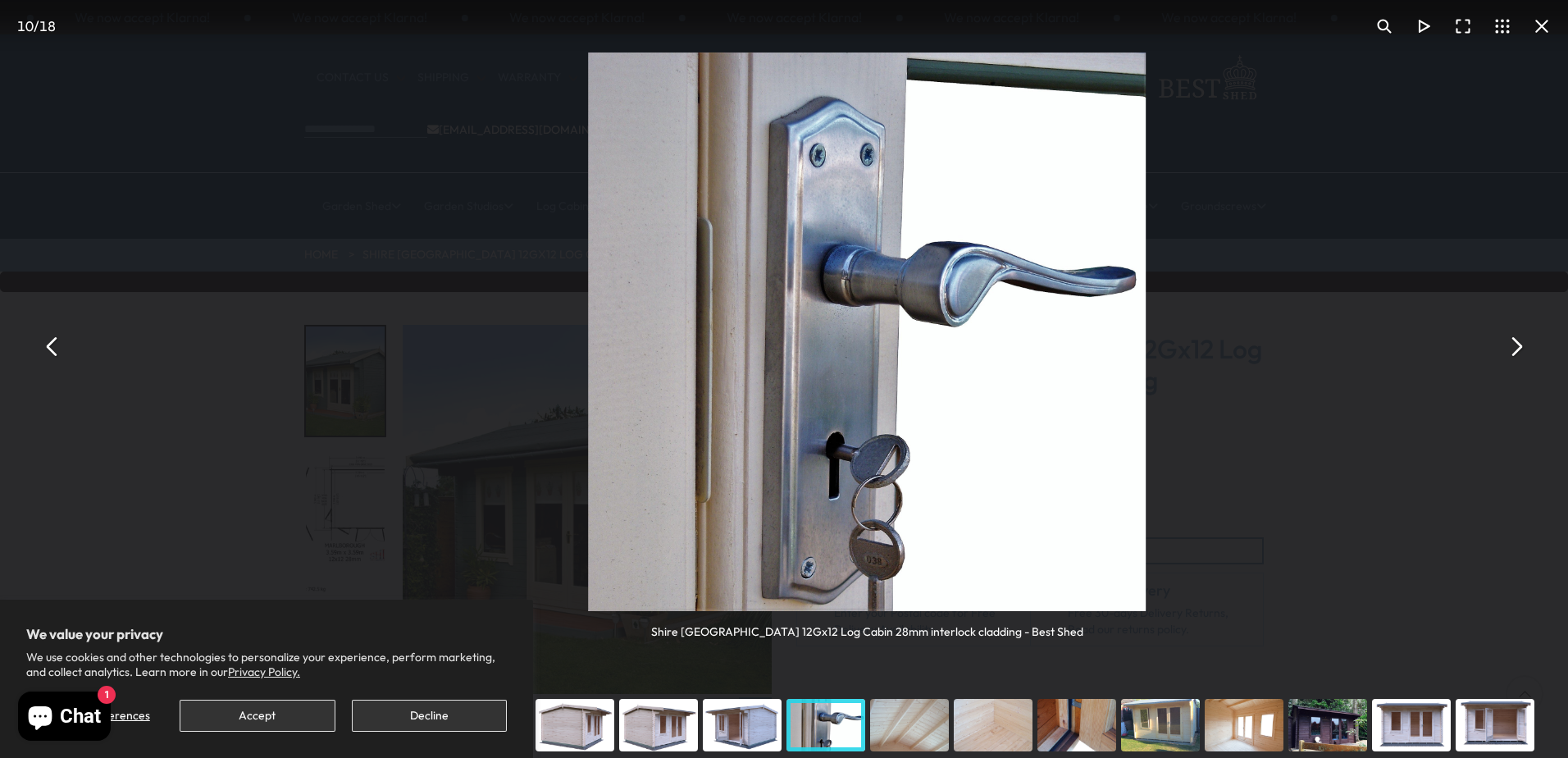
click at [1519, 343] on button "You can close this modal content with the ESC key" at bounding box center [1515, 346] width 40 height 40
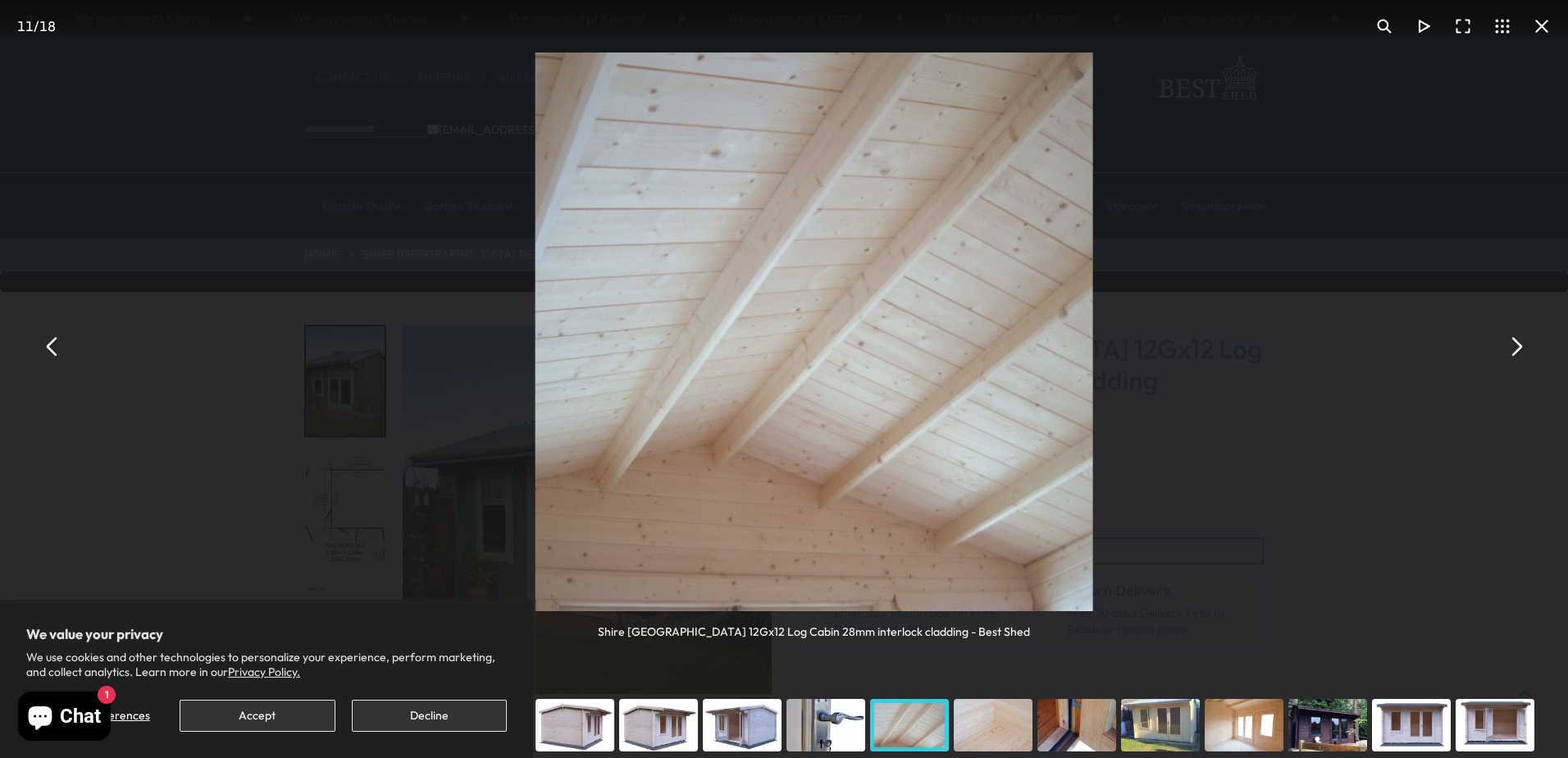
click at [1519, 343] on button "You can close this modal content with the ESC key" at bounding box center [1515, 346] width 40 height 40
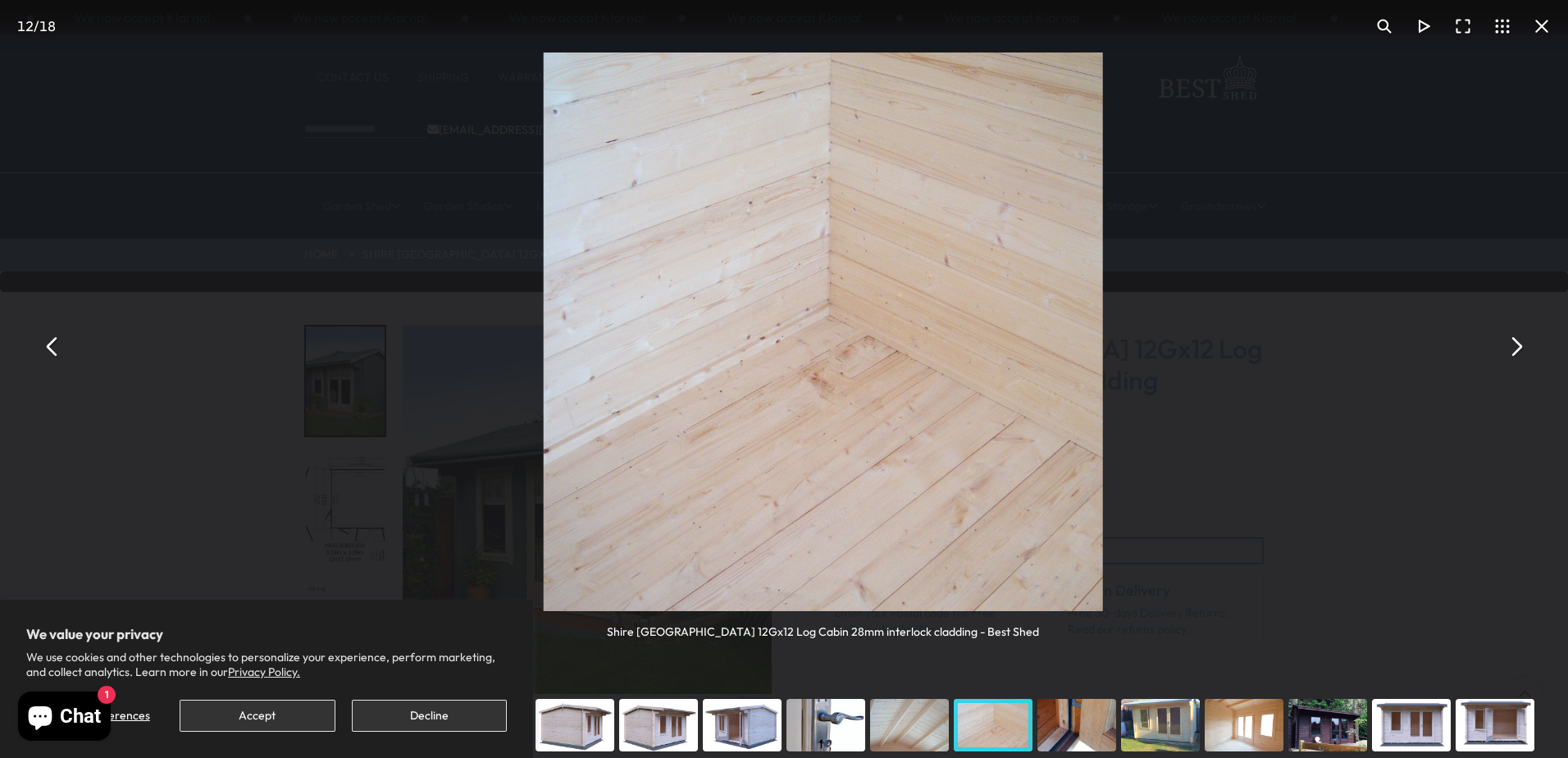
click at [1519, 343] on button "You can close this modal content with the ESC key" at bounding box center [1515, 346] width 40 height 40
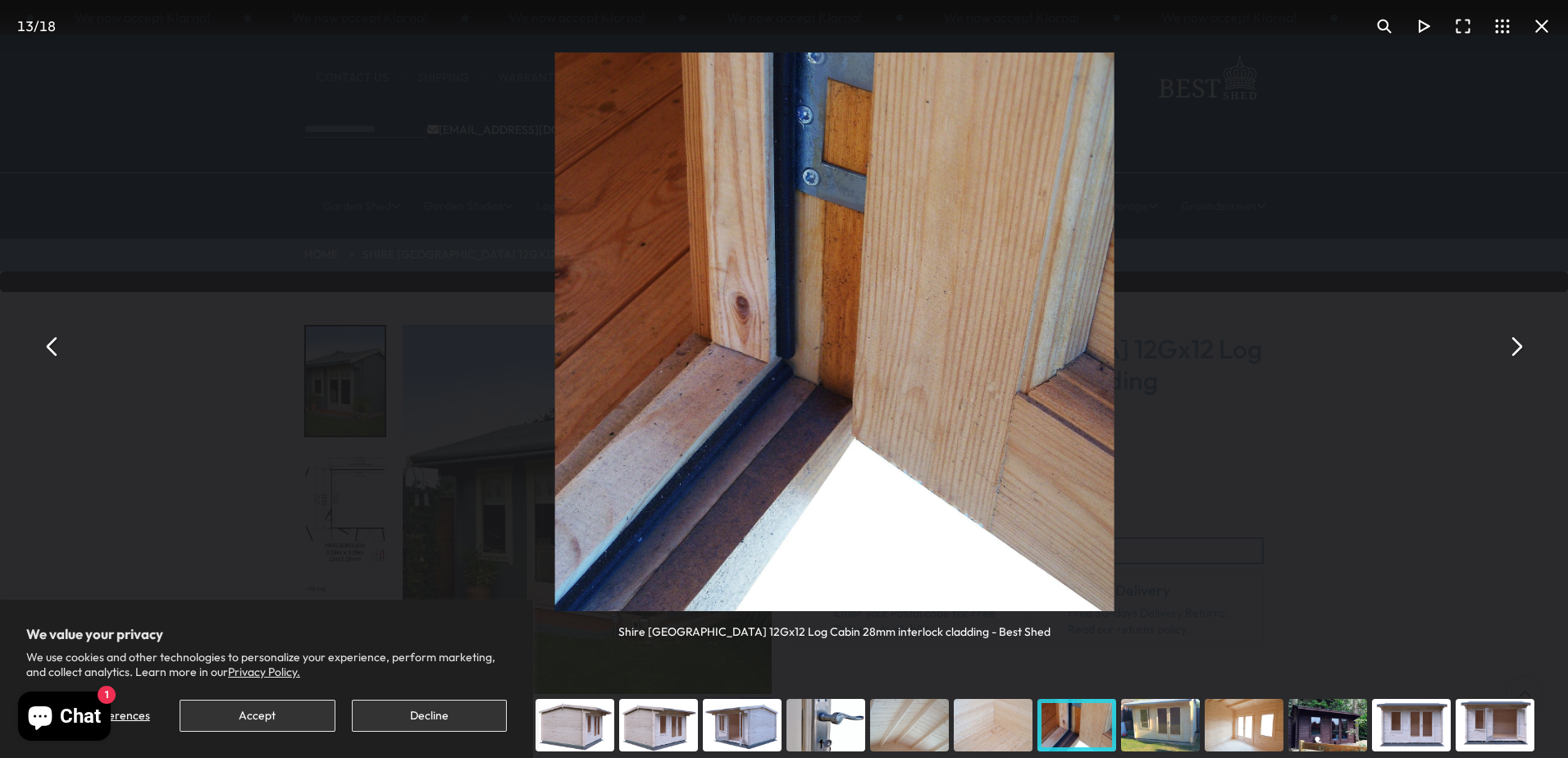
click at [1519, 343] on button "You can close this modal content with the ESC key" at bounding box center [1515, 346] width 40 height 40
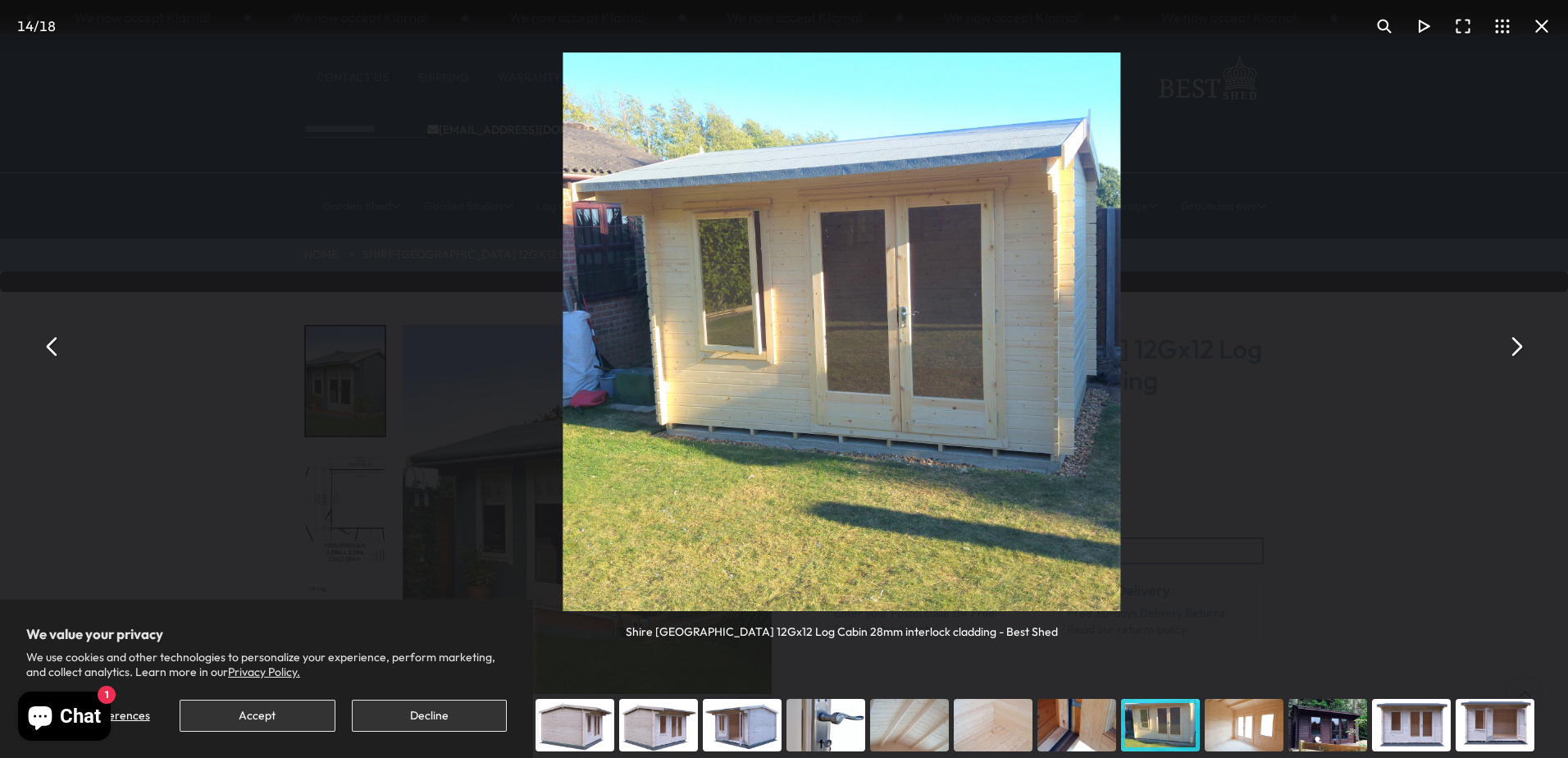
click at [1519, 343] on button "You can close this modal content with the ESC key" at bounding box center [1515, 346] width 40 height 40
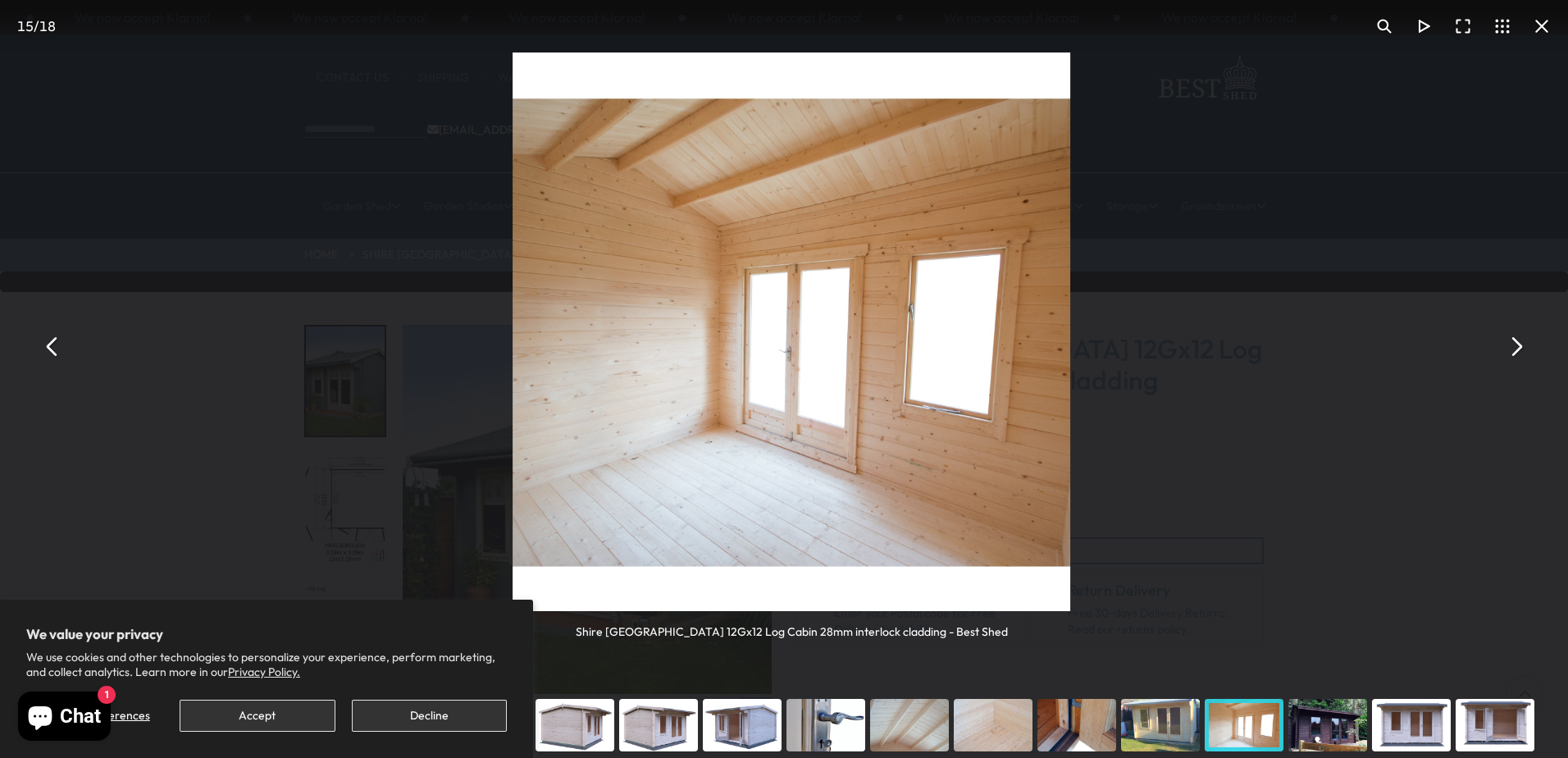
click at [1519, 343] on button "You can close this modal content with the ESC key" at bounding box center [1515, 346] width 40 height 40
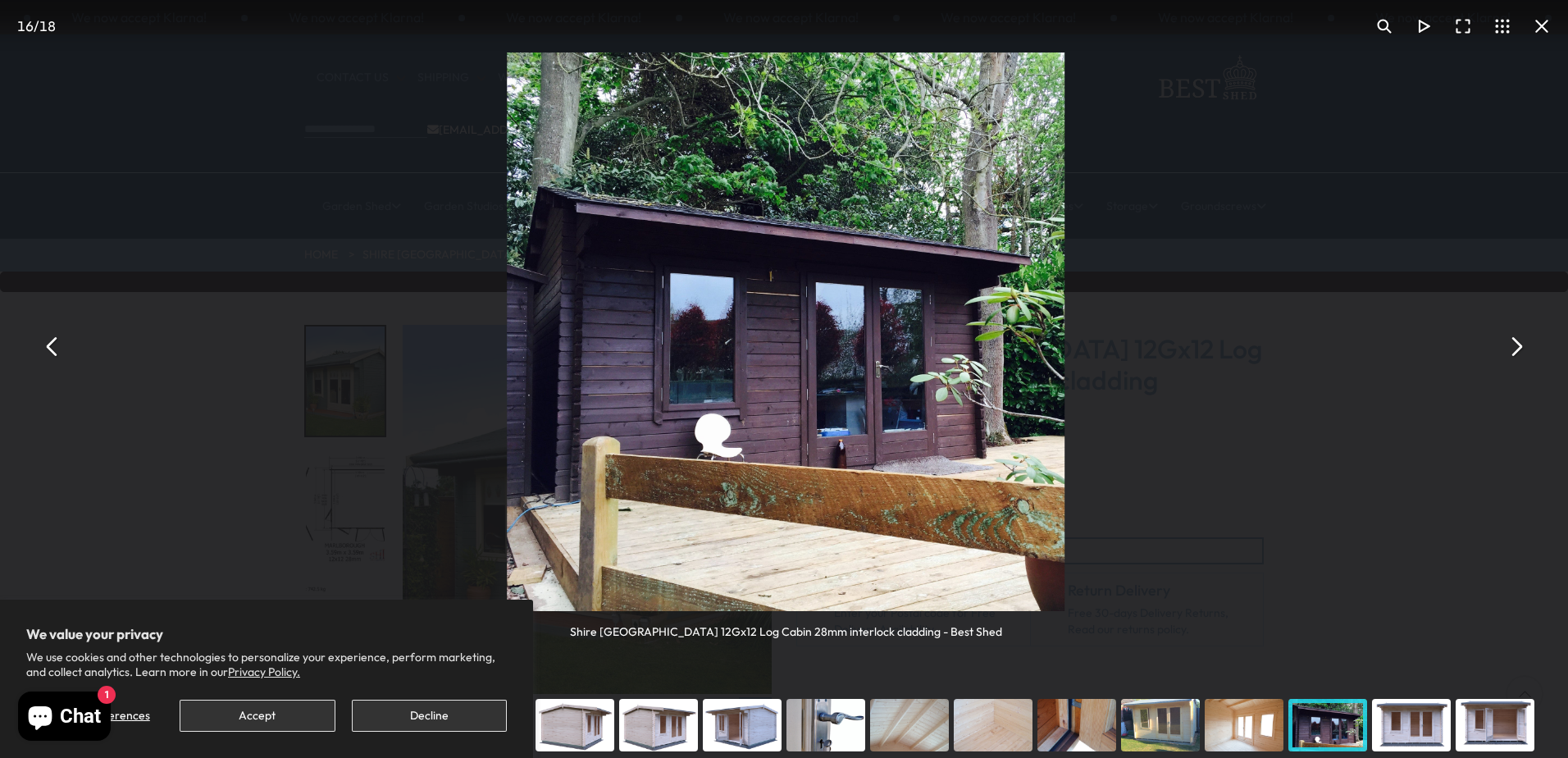
click at [1519, 343] on button "You can close this modal content with the ESC key" at bounding box center [1515, 346] width 40 height 40
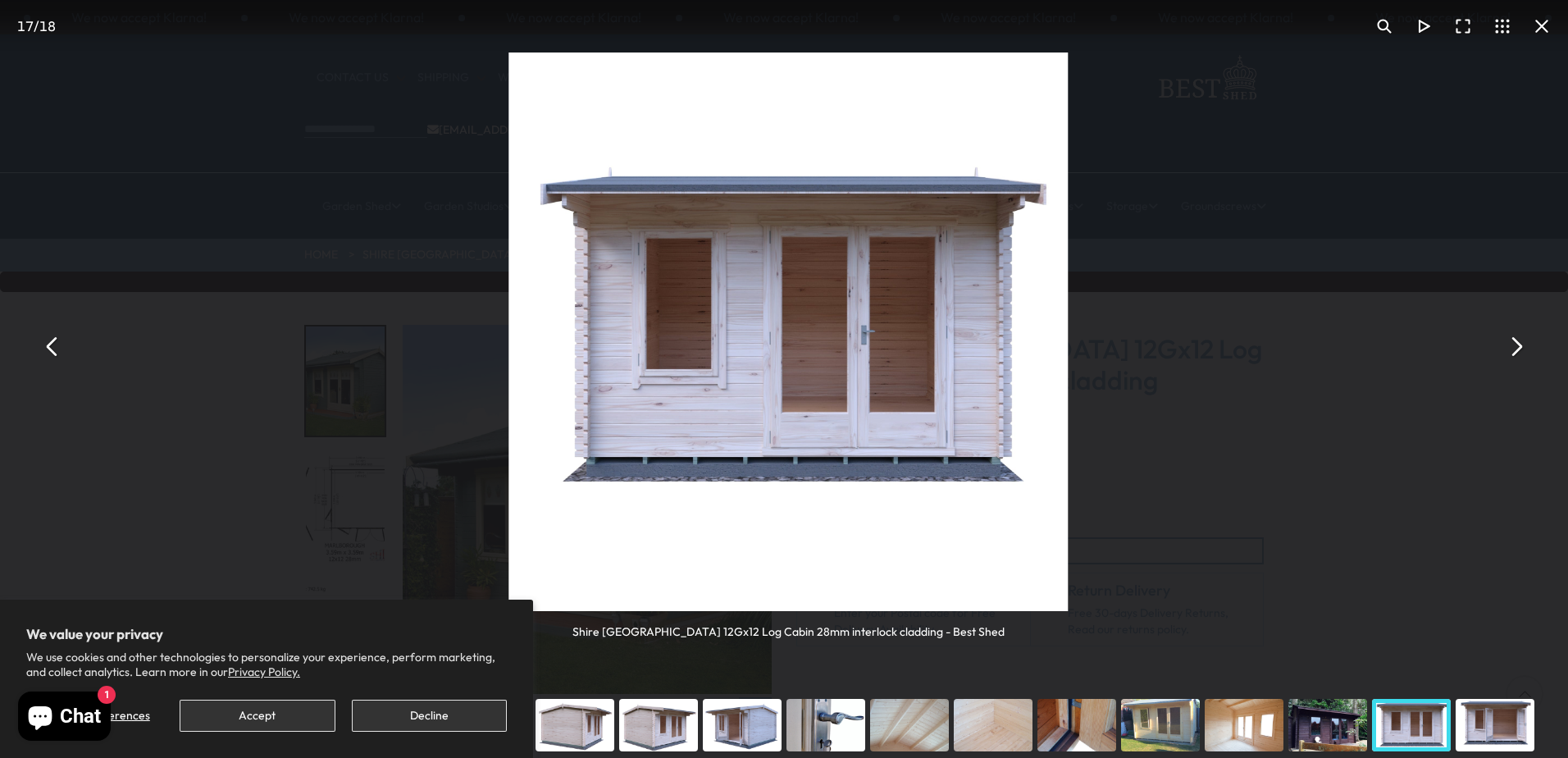
click at [1519, 343] on button "You can close this modal content with the ESC key" at bounding box center [1515, 346] width 40 height 40
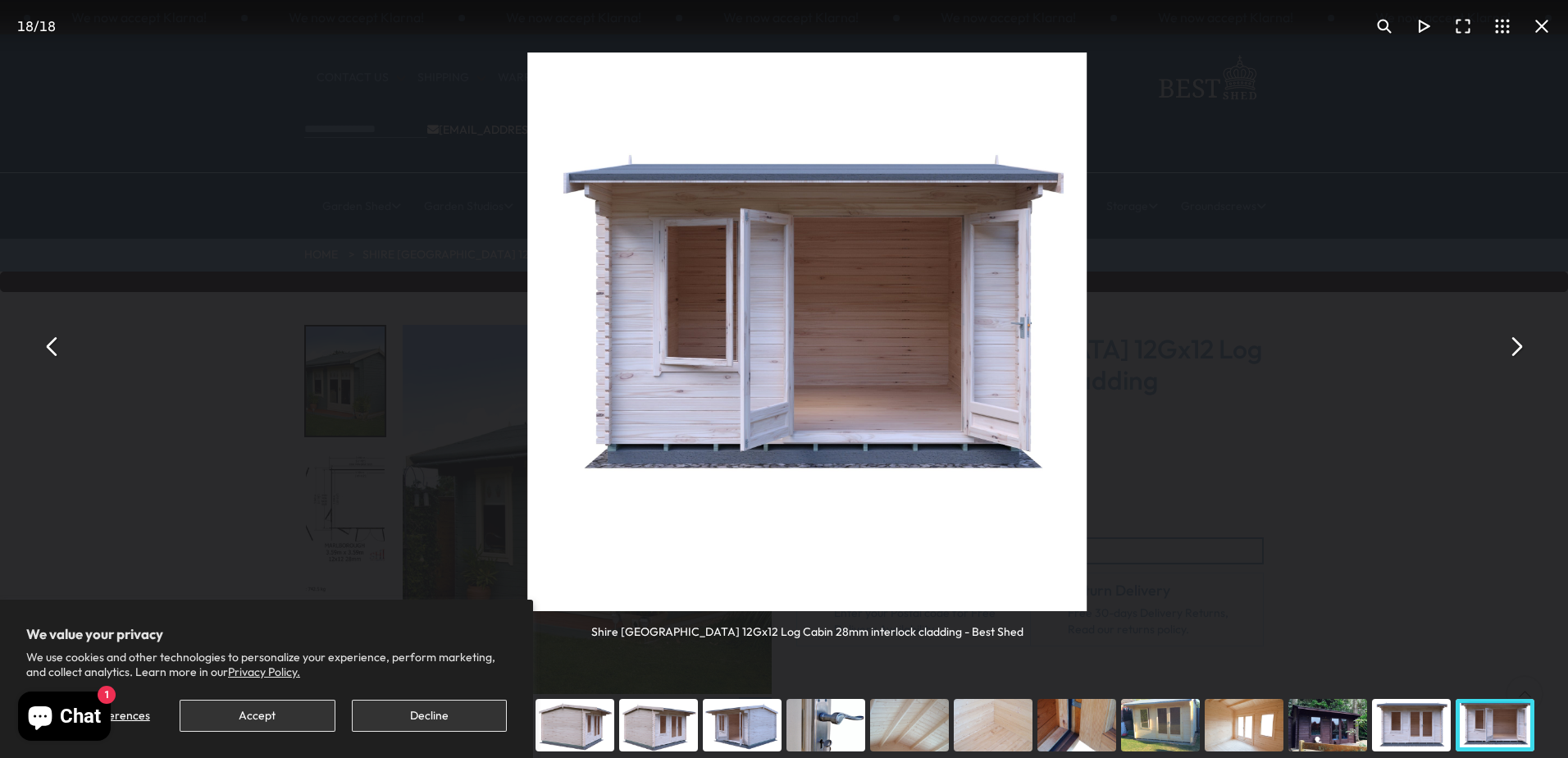
click at [1519, 341] on button "You can close this modal content with the ESC key" at bounding box center [1515, 346] width 40 height 40
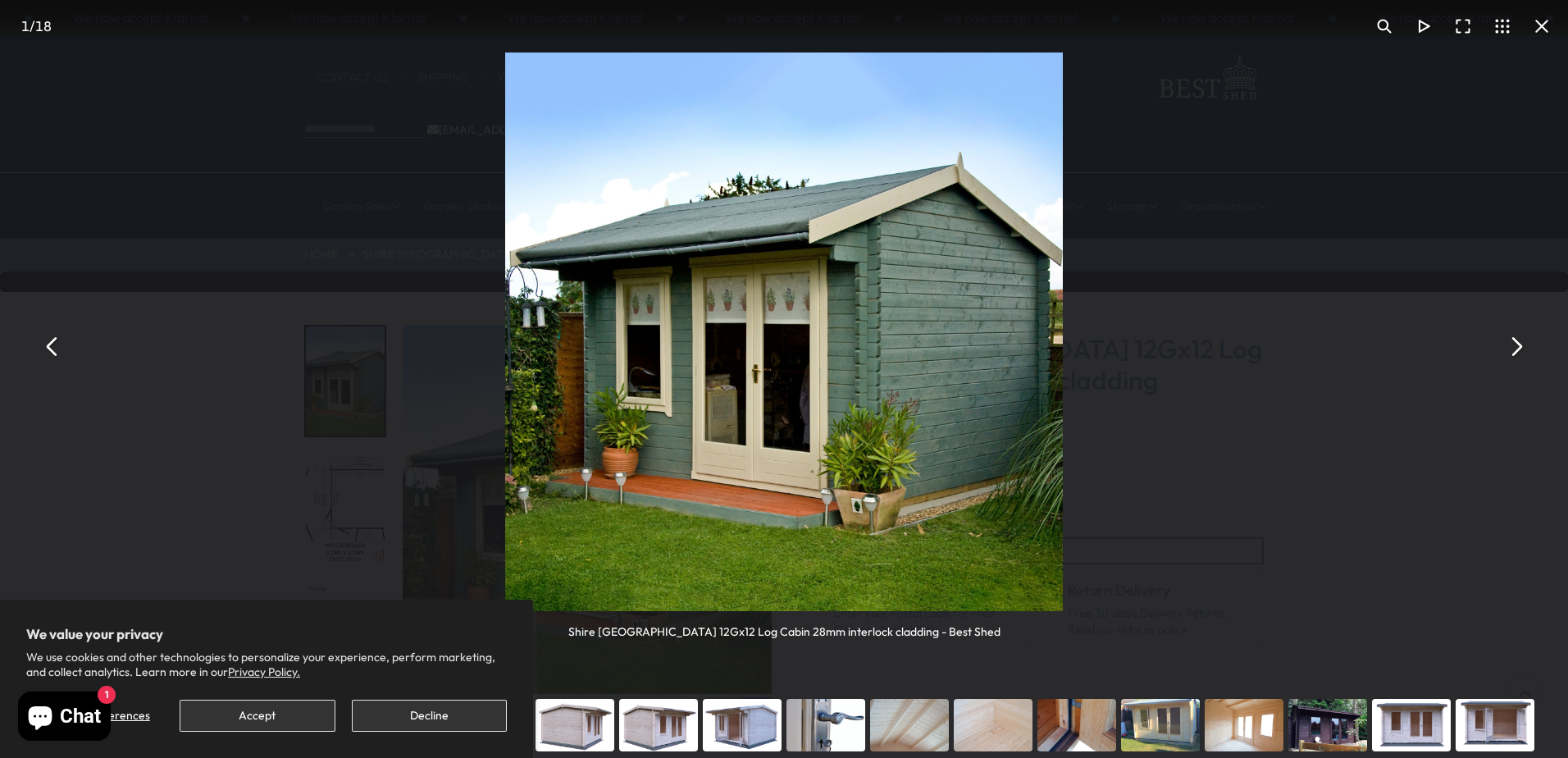
click at [57, 345] on button "You can close this modal content with the ESC key" at bounding box center [52, 346] width 40 height 40
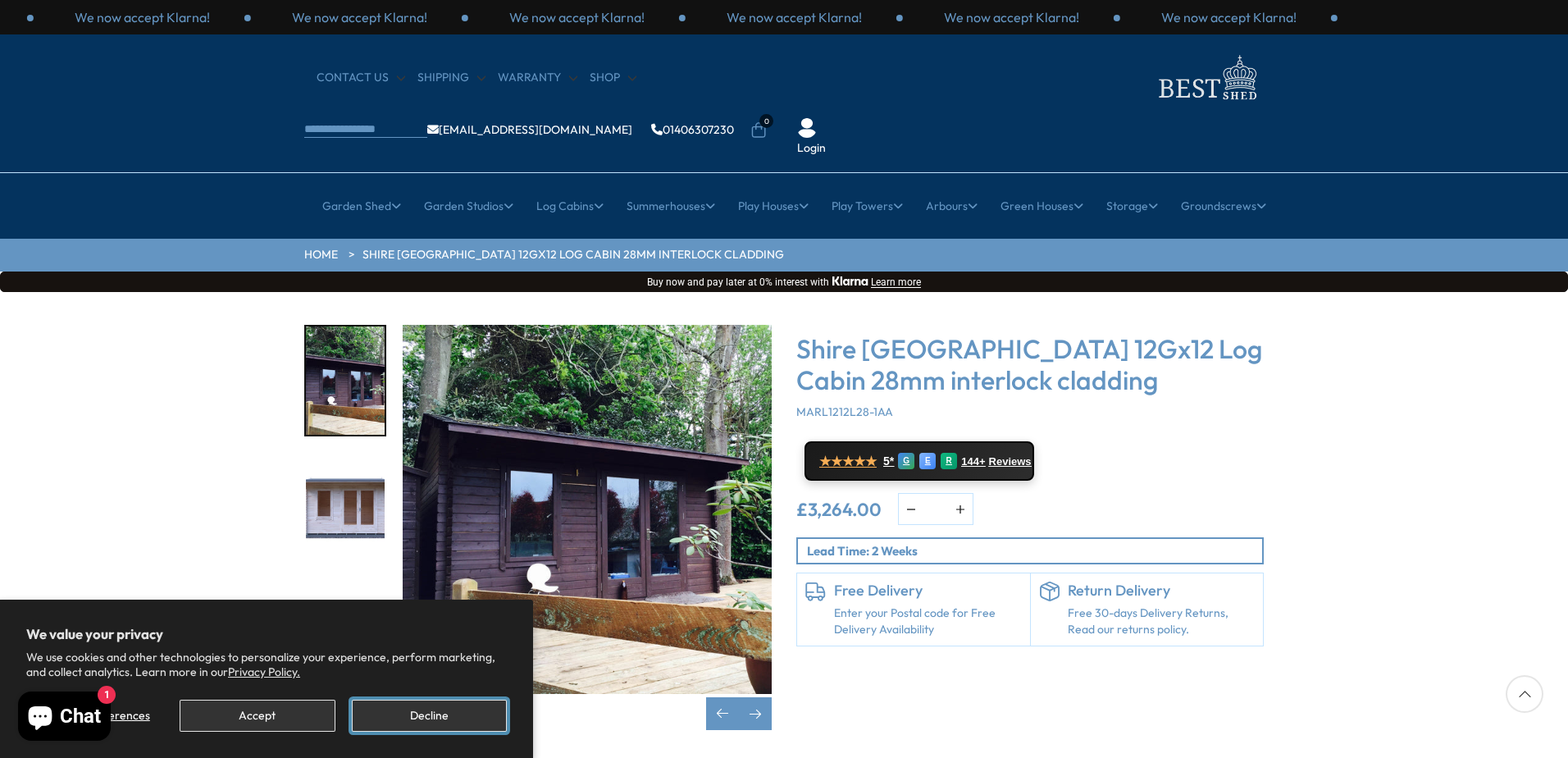
click at [426, 722] on button "Decline" at bounding box center [429, 715] width 154 height 32
